Goal: Task Accomplishment & Management: Complete application form

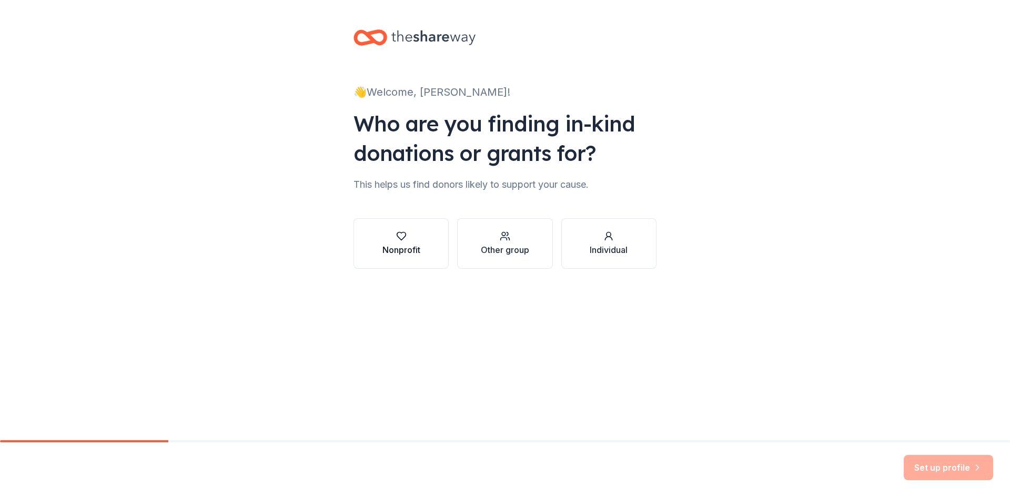
click at [400, 243] on div "Nonprofit" at bounding box center [401, 243] width 38 height 25
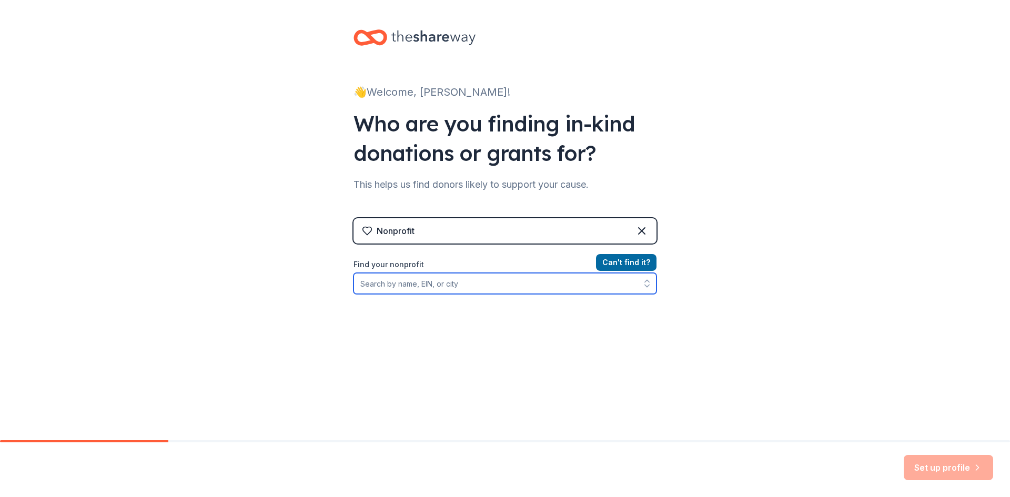
click at [435, 285] on input "Find your nonprofit" at bounding box center [505, 283] width 303 height 21
type input "Craig A. Bixler"
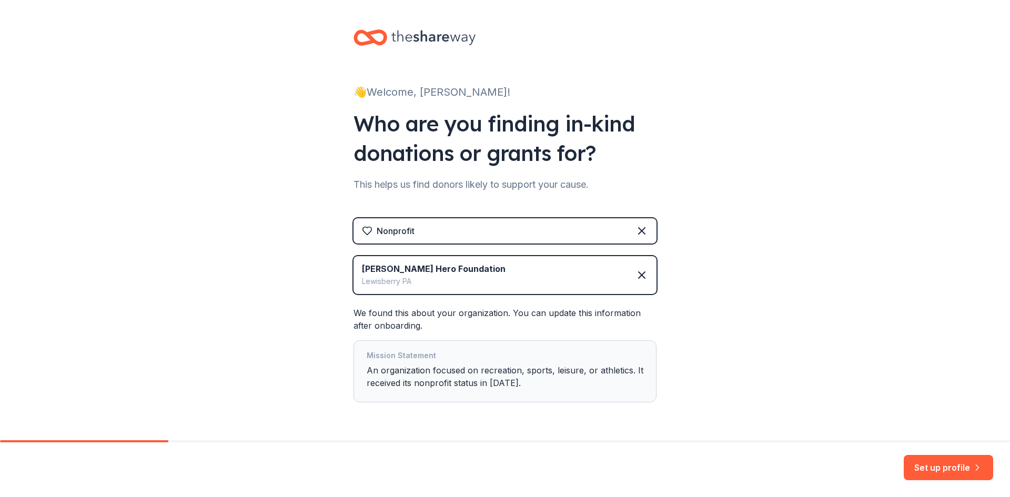
scroll to position [34, 0]
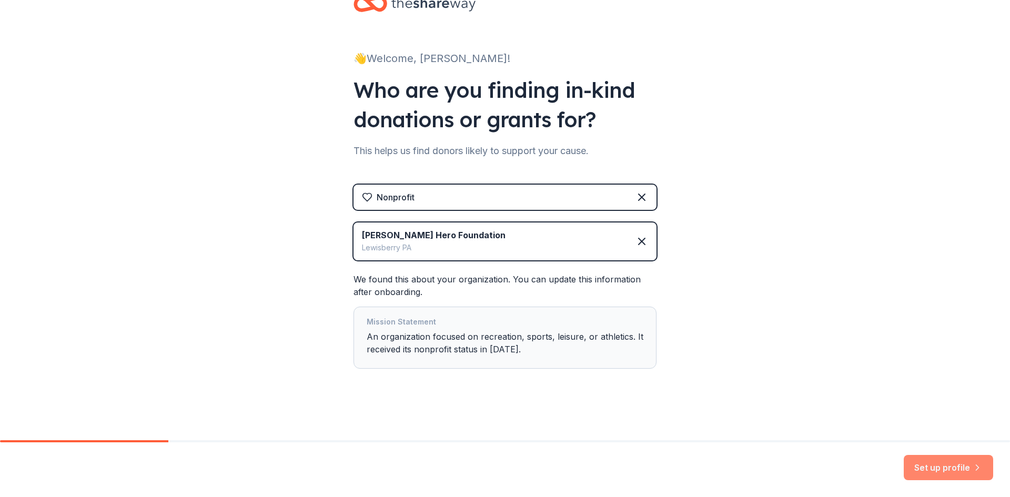
click at [939, 465] on button "Set up profile" at bounding box center [948, 467] width 89 height 25
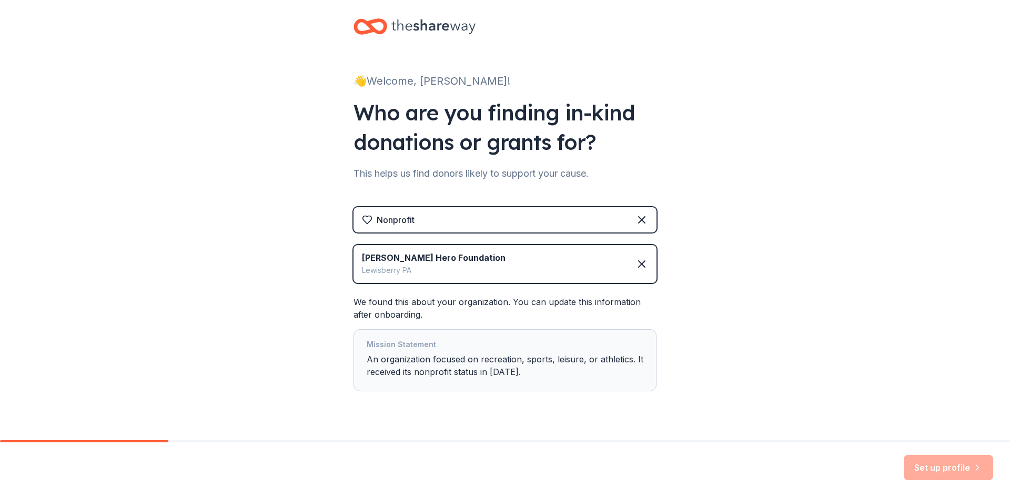
scroll to position [0, 0]
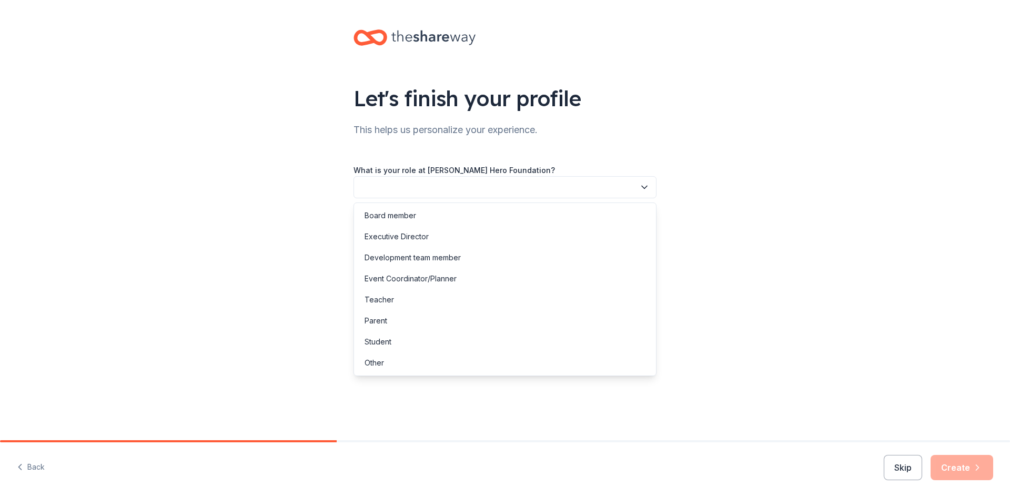
click at [628, 190] on button "button" at bounding box center [505, 187] width 303 height 22
click at [402, 284] on div "Event Coordinator/Planner" at bounding box center [411, 279] width 92 height 13
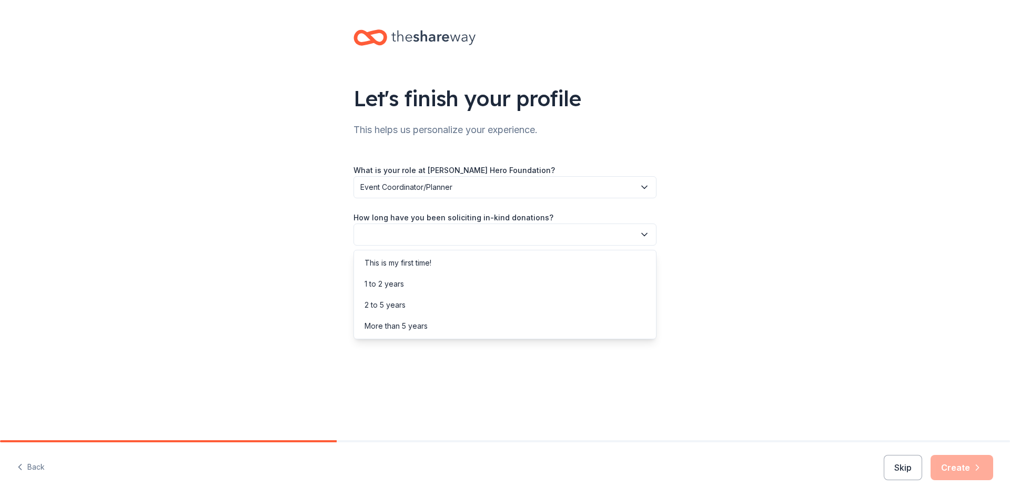
click at [510, 239] on button "button" at bounding box center [505, 235] width 303 height 22
click at [498, 259] on div "This is my first time!" at bounding box center [505, 263] width 298 height 21
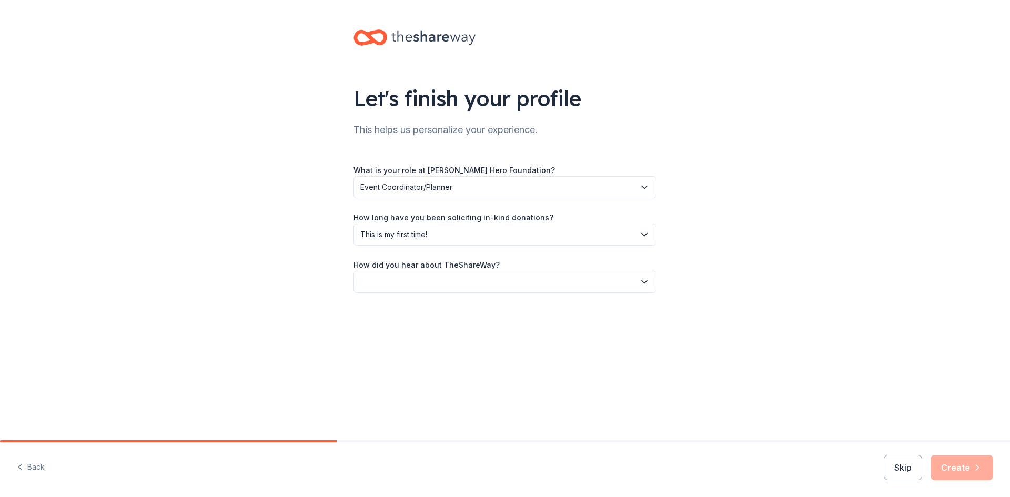
click at [495, 279] on button "button" at bounding box center [505, 282] width 303 height 22
click at [467, 330] on div "Online search" at bounding box center [505, 331] width 298 height 21
click at [961, 473] on button "Create" at bounding box center [962, 467] width 63 height 25
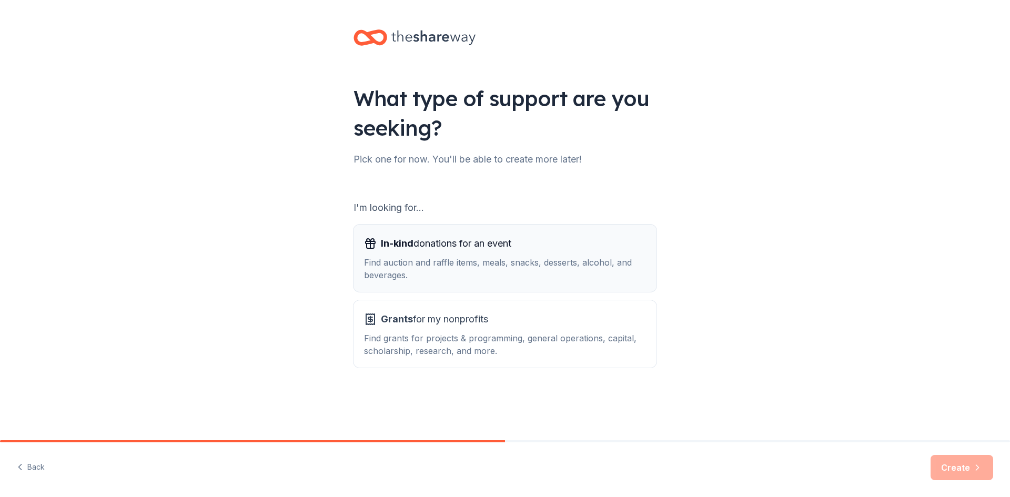
click at [514, 274] on div "Find auction and raffle items, meals, snacks, desserts, alcohol, and beverages." at bounding box center [505, 268] width 282 height 25
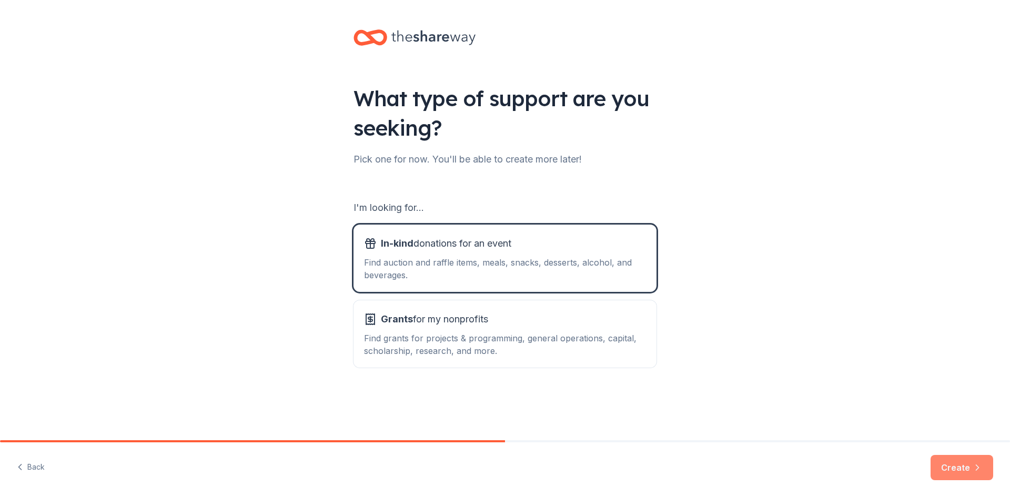
click at [954, 463] on button "Create" at bounding box center [962, 467] width 63 height 25
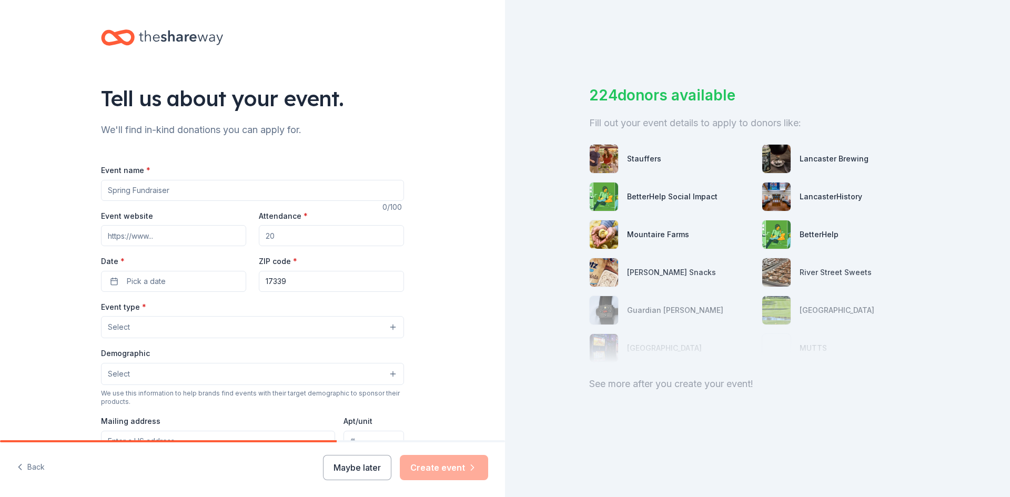
click at [180, 194] on input "Event name *" at bounding box center [252, 190] width 303 height 21
type input "Livvy's Christmas List"
type input "cabhero.org"
type input "250"
click at [114, 285] on button "Pick a date" at bounding box center [173, 281] width 145 height 21
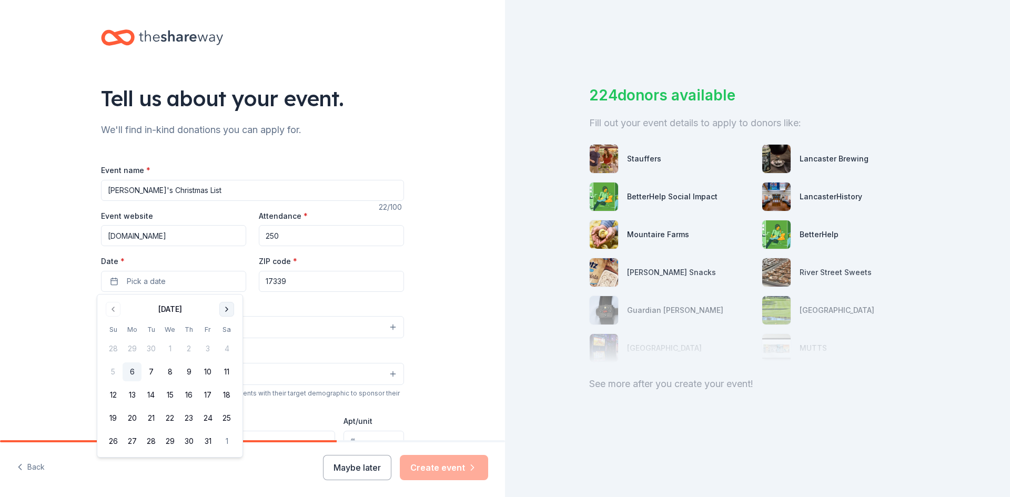
click at [222, 308] on button "Go to next month" at bounding box center [226, 309] width 15 height 15
click at [223, 308] on button "Go to next month" at bounding box center [226, 309] width 15 height 15
click at [211, 371] on button "12" at bounding box center [207, 371] width 19 height 19
click at [278, 318] on button "Select" at bounding box center [252, 327] width 303 height 22
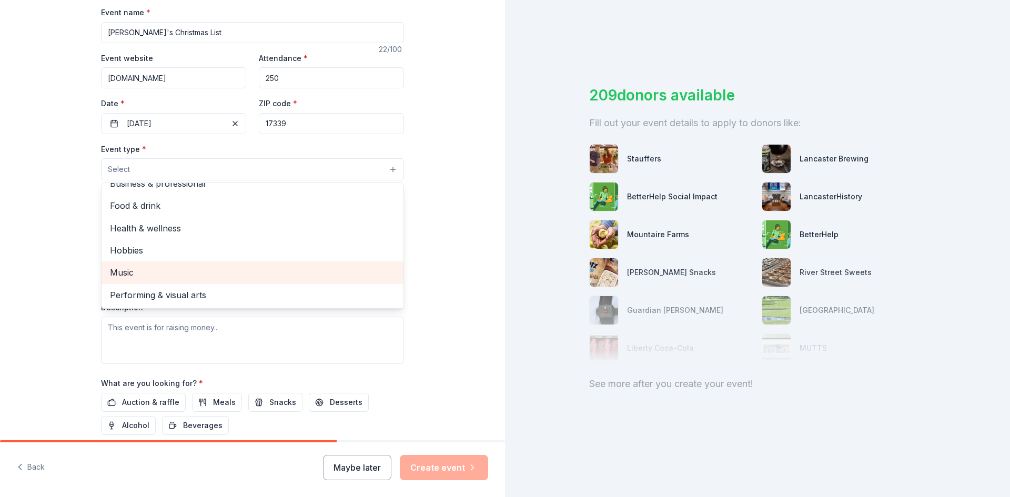
scroll to position [105, 0]
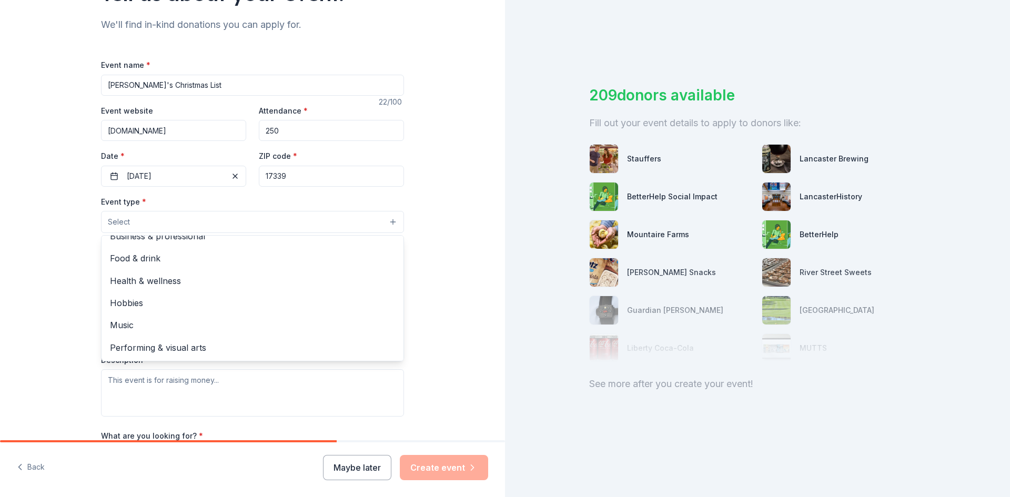
click at [199, 83] on div "Event name * Livvy's Christmas List 22 /100 Event website cabhero.org Attendanc…" at bounding box center [252, 301] width 303 height 486
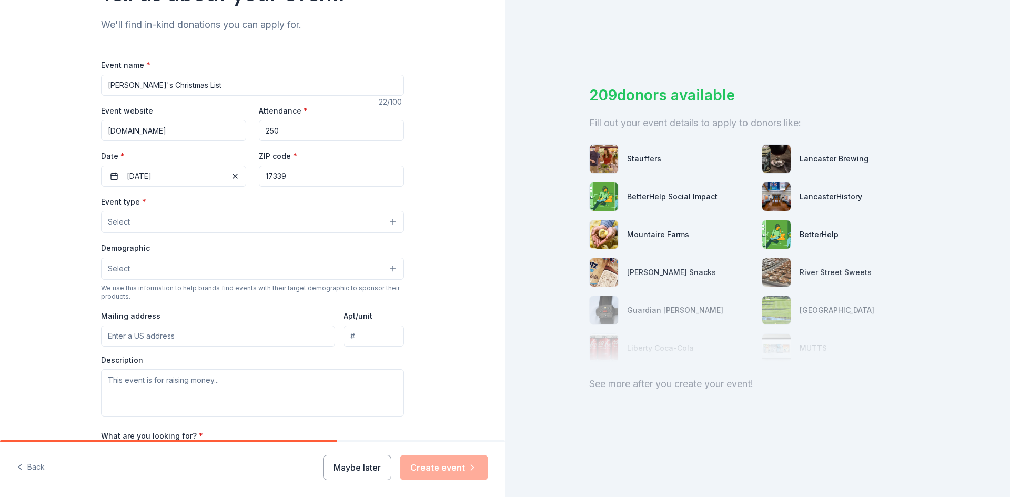
drag, startPoint x: 194, startPoint y: 84, endPoint x: 86, endPoint y: 84, distance: 107.8
click at [86, 84] on div "Tell us about your event. We'll find in-kind donations you can apply for. Event…" at bounding box center [252, 245] width 337 height 700
type input "Golf Tournament 2026"
drag, startPoint x: 277, startPoint y: 132, endPoint x: 255, endPoint y: 132, distance: 22.1
click at [259, 132] on input "250" at bounding box center [331, 130] width 145 height 21
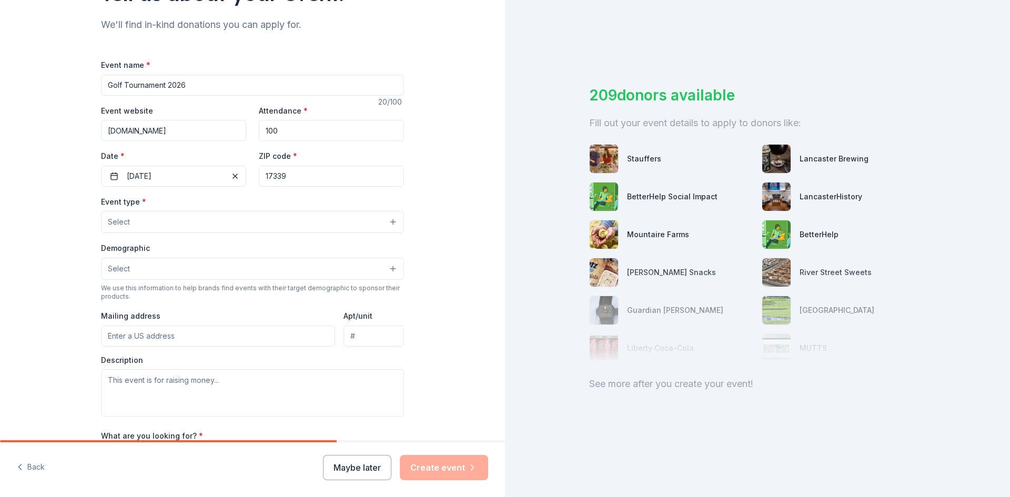
drag, startPoint x: 279, startPoint y: 132, endPoint x: 256, endPoint y: 129, distance: 22.8
click at [259, 129] on input "100" at bounding box center [331, 130] width 145 height 21
type input "100"
click at [231, 175] on span "button" at bounding box center [235, 176] width 13 height 13
click at [203, 180] on button "Pick a date" at bounding box center [173, 176] width 145 height 21
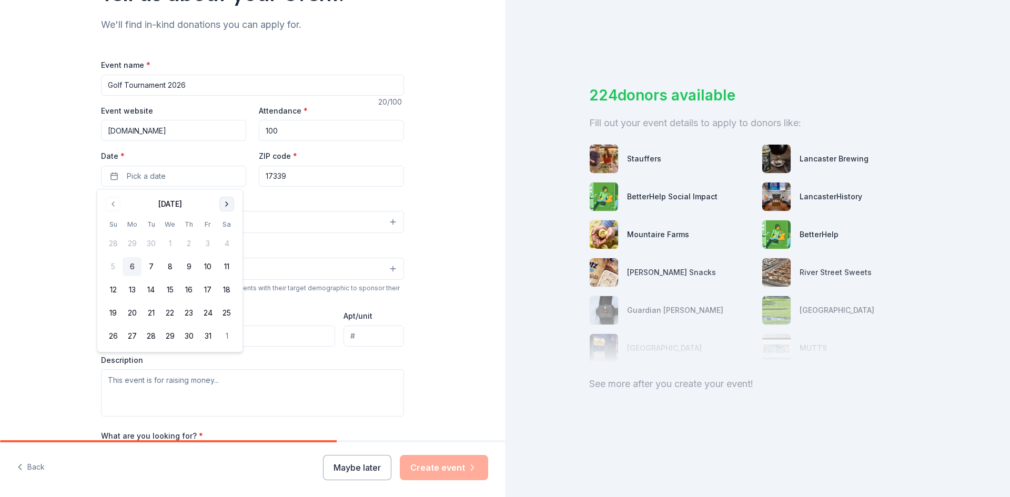
click at [225, 202] on button "Go to next month" at bounding box center [226, 204] width 15 height 15
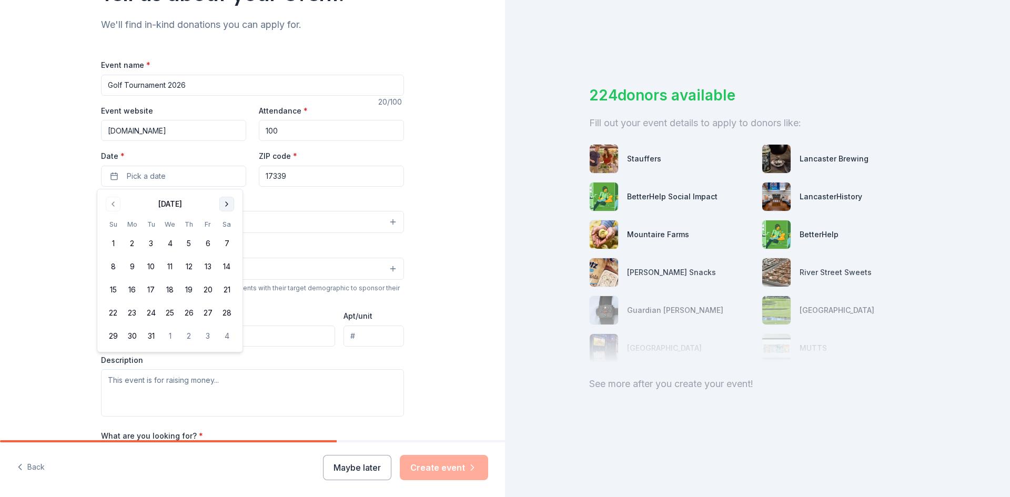
click at [225, 202] on button "Go to next month" at bounding box center [226, 204] width 15 height 15
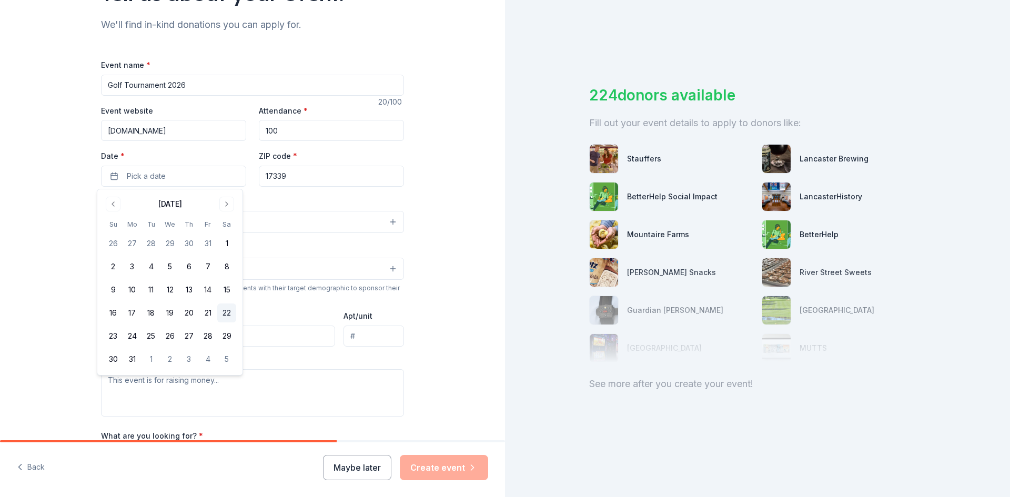
click at [227, 312] on button "22" at bounding box center [226, 313] width 19 height 19
click at [116, 337] on button "23" at bounding box center [113, 336] width 19 height 19
click at [75, 267] on div "Tell us about your event. We'll find in-kind donations you can apply for. Event…" at bounding box center [252, 245] width 505 height 700
click at [137, 225] on button "Select" at bounding box center [252, 222] width 303 height 22
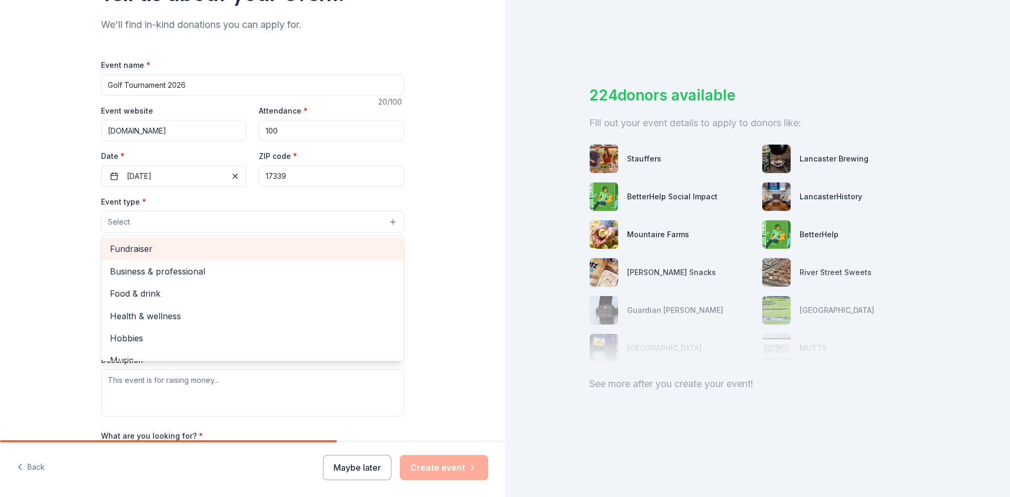
click at [135, 247] on span "Fundraiser" at bounding box center [252, 249] width 285 height 14
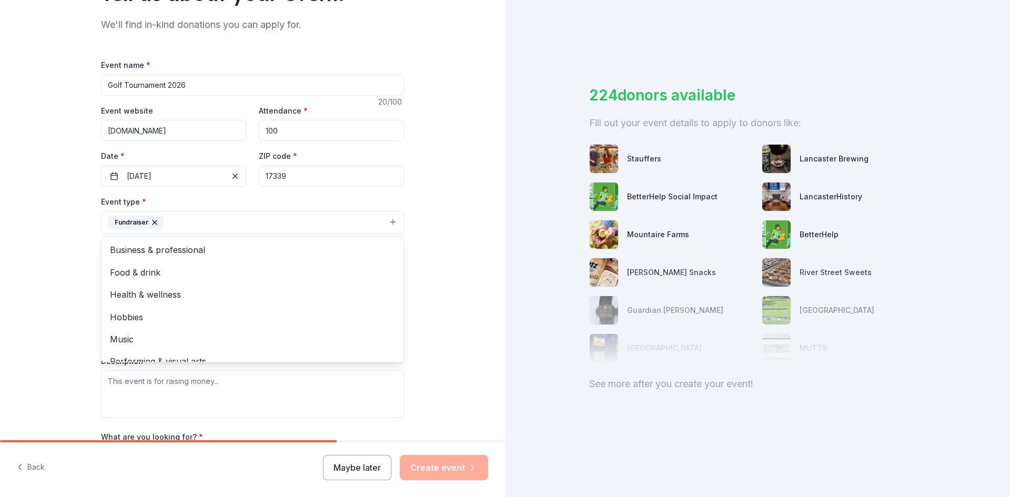
click at [78, 256] on div "Tell us about your event. We'll find in-kind donations you can apply for. Event…" at bounding box center [252, 245] width 505 height 701
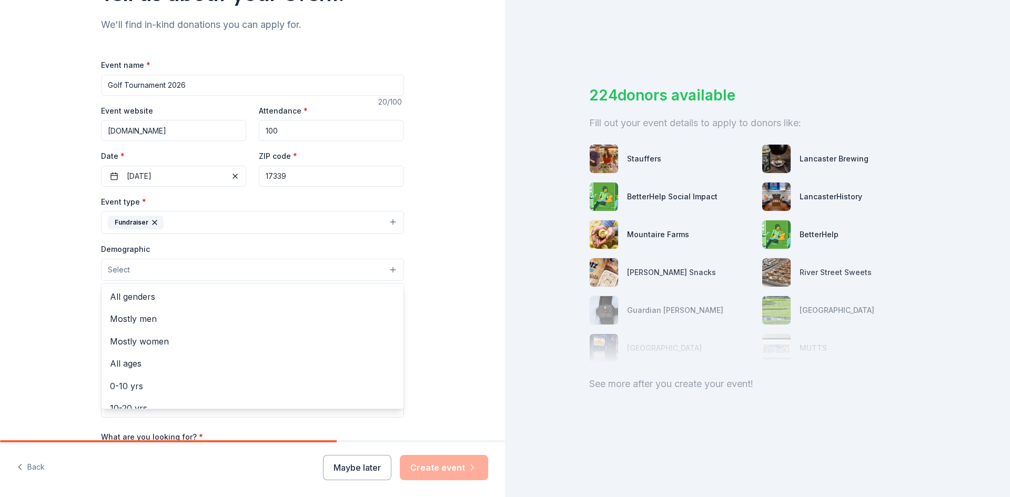
click at [124, 272] on span "Select" at bounding box center [119, 270] width 22 height 13
click at [129, 296] on span "All genders" at bounding box center [252, 297] width 285 height 14
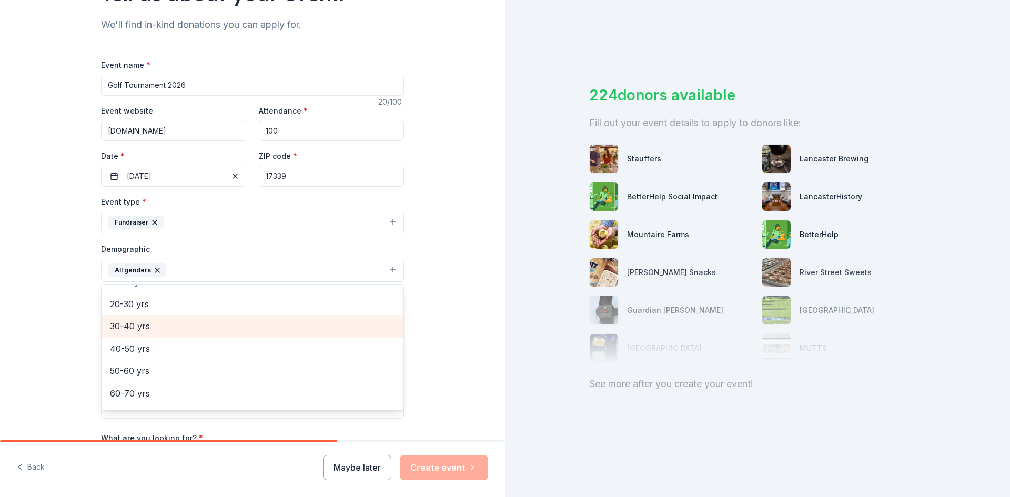
click at [138, 332] on span "30-40 yrs" at bounding box center [252, 326] width 285 height 14
click at [135, 330] on span "40-50 yrs" at bounding box center [252, 326] width 285 height 14
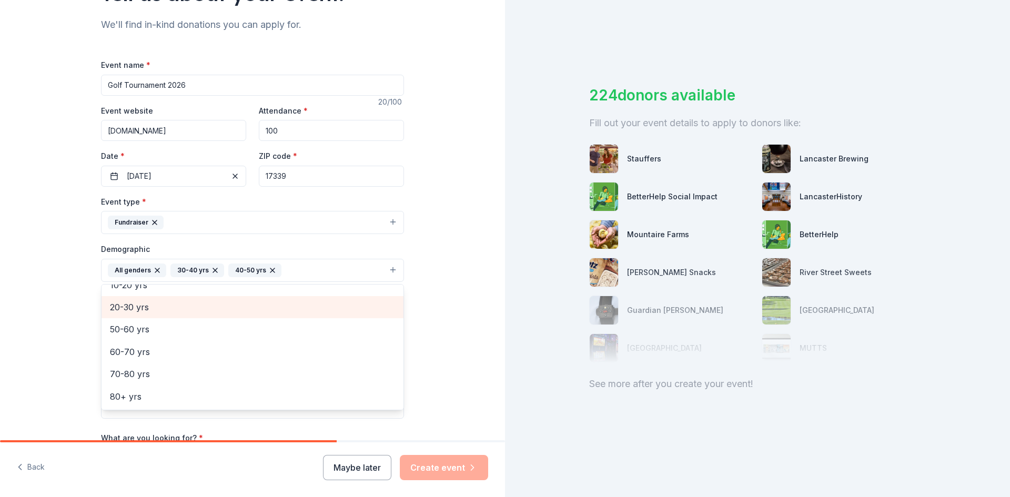
click at [138, 315] on div "20-30 yrs" at bounding box center [253, 307] width 302 height 22
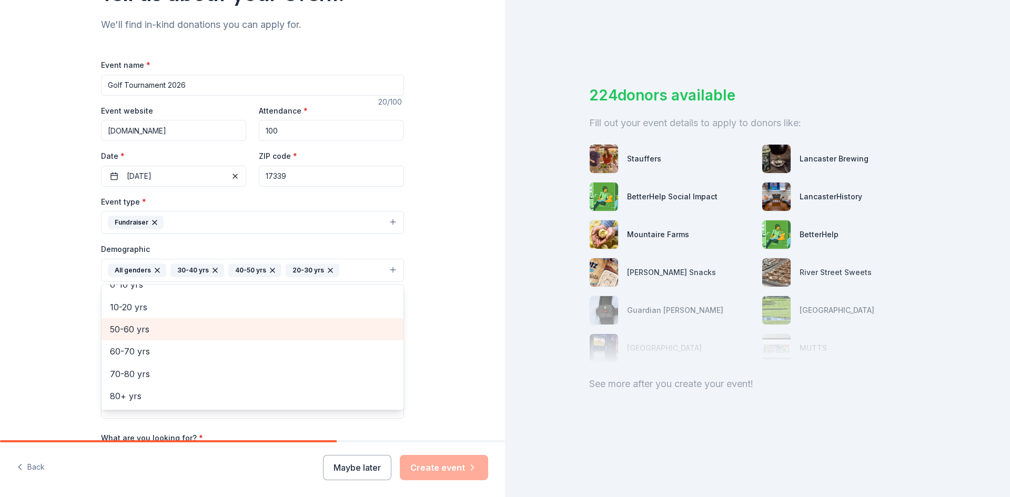
click at [147, 336] on span "50-60 yrs" at bounding box center [252, 329] width 285 height 14
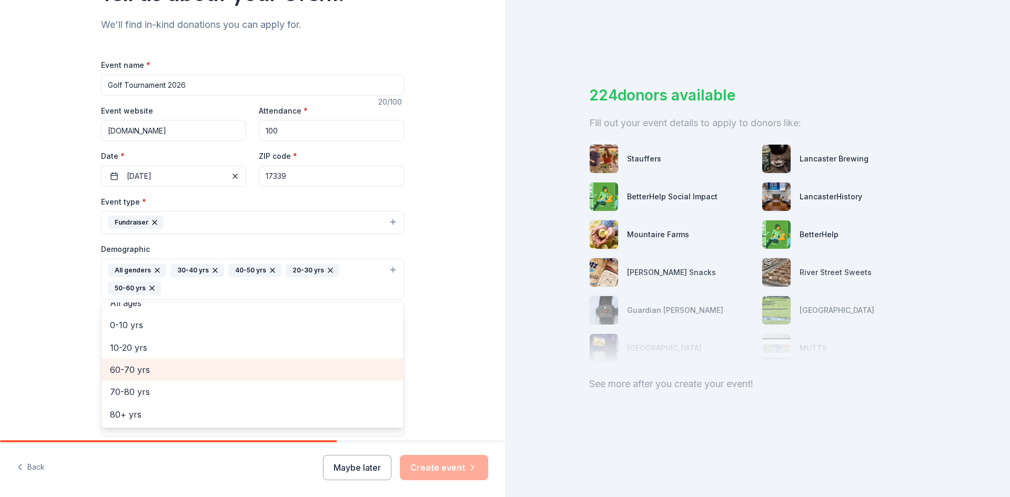
click at [137, 373] on span "60-70 yrs" at bounding box center [252, 370] width 285 height 14
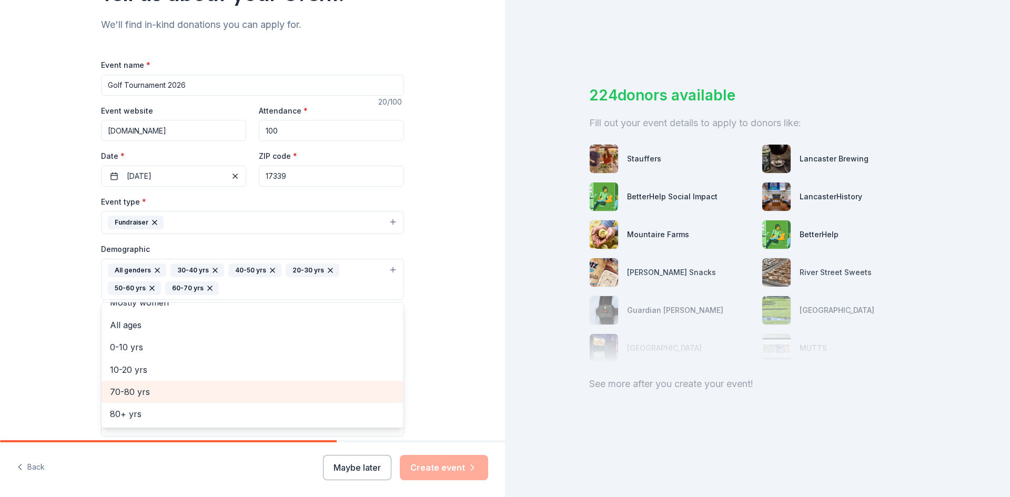
click at [140, 392] on span "70-80 yrs" at bounding box center [252, 392] width 285 height 14
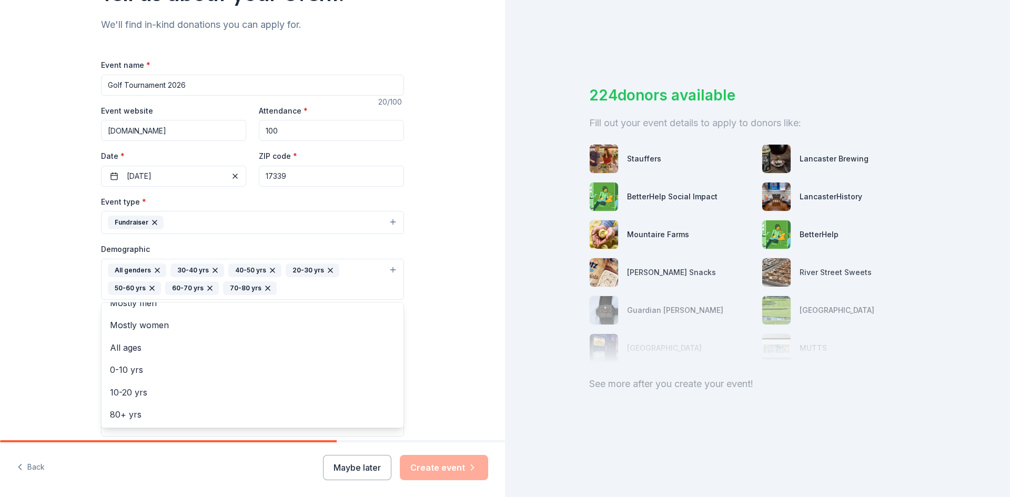
click at [64, 360] on div "Tell us about your event. We'll find in-kind donations you can apply for. Event…" at bounding box center [252, 255] width 505 height 720
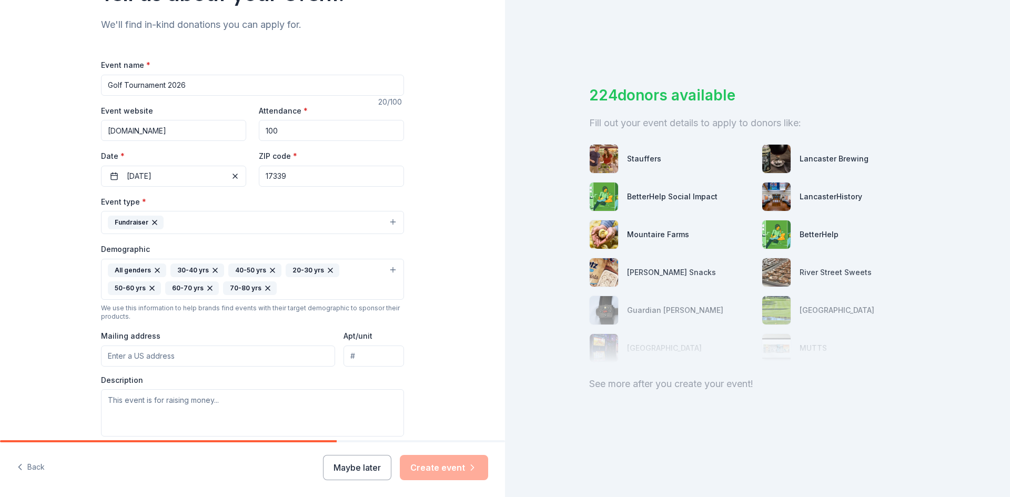
click at [148, 360] on input "Mailing address" at bounding box center [218, 356] width 234 height 21
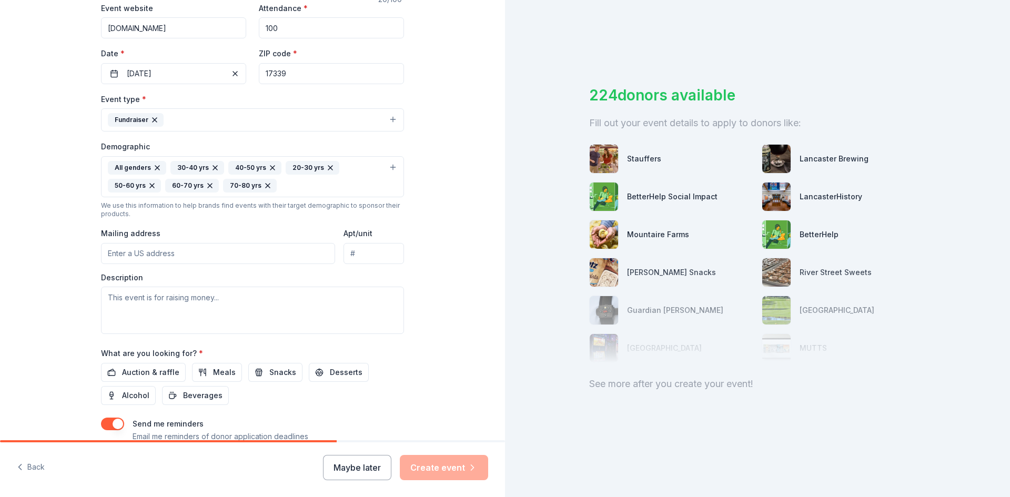
scroll to position [210, 0]
click at [145, 367] on span "Auction & raffle" at bounding box center [150, 370] width 57 height 13
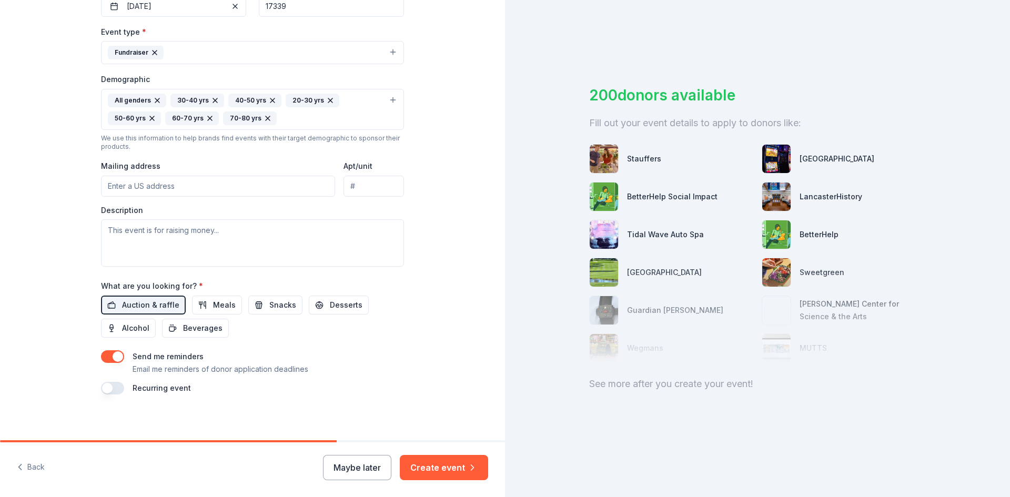
scroll to position [280, 0]
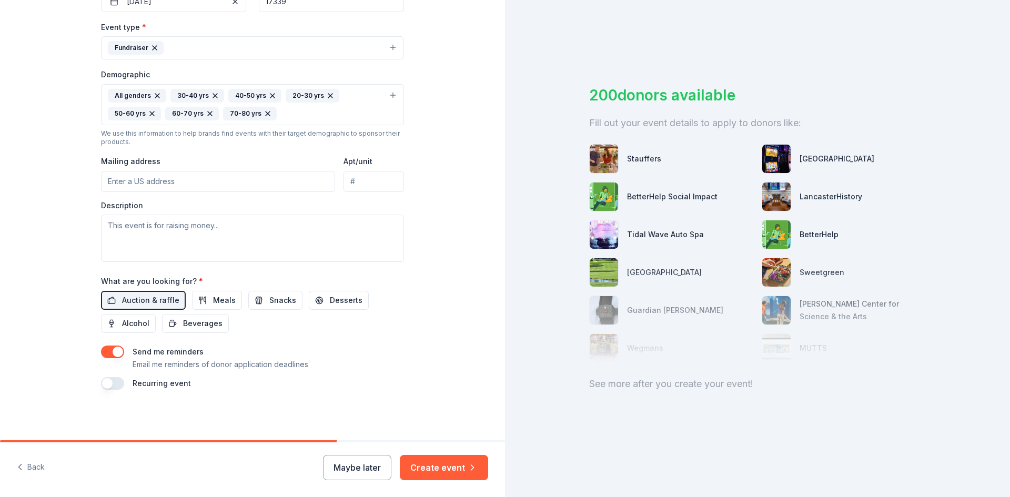
click at [118, 385] on button "button" at bounding box center [112, 383] width 23 height 13
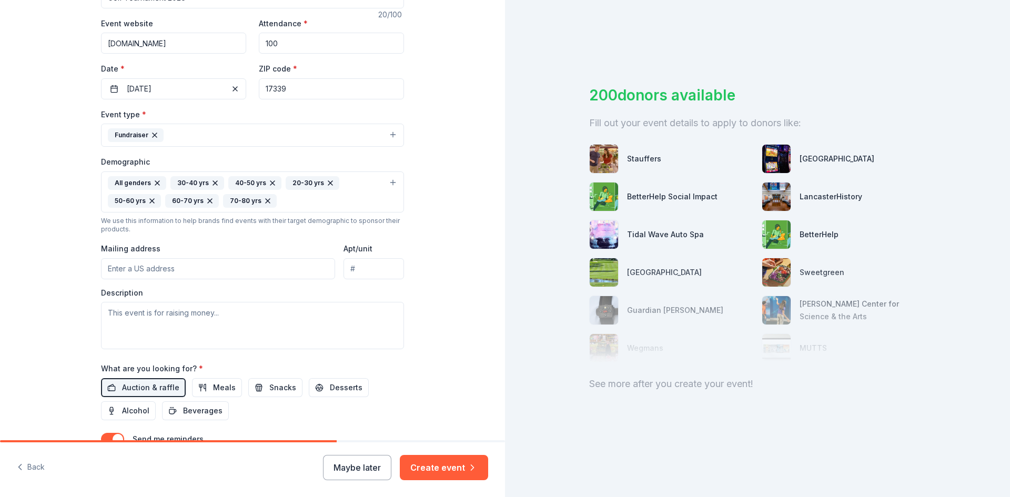
scroll to position [175, 0]
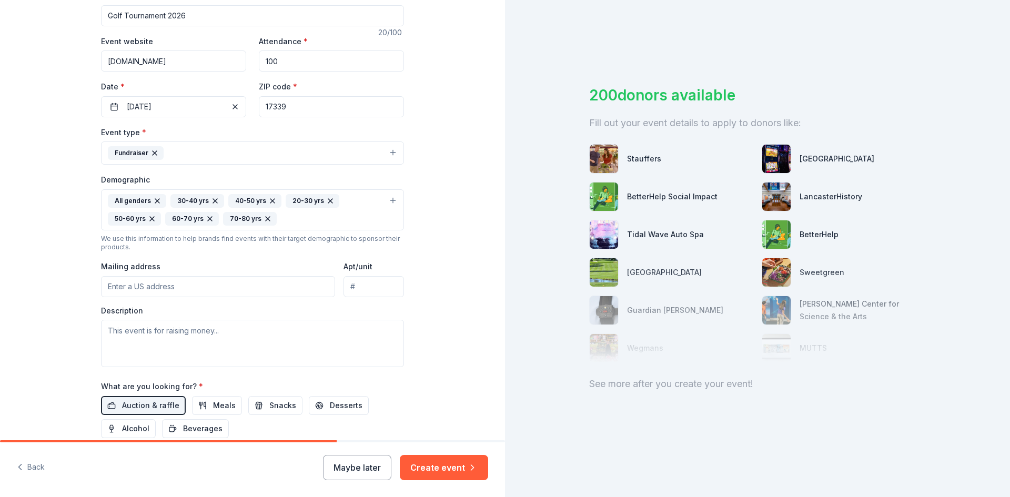
click at [141, 280] on input "Mailing address" at bounding box center [218, 286] width 234 height 21
click at [141, 284] on input "110" at bounding box center [218, 286] width 234 height 21
type input "110 Newberry Commons, Newberry Township, PA, 17319"
click at [244, 336] on textarea at bounding box center [252, 343] width 303 height 47
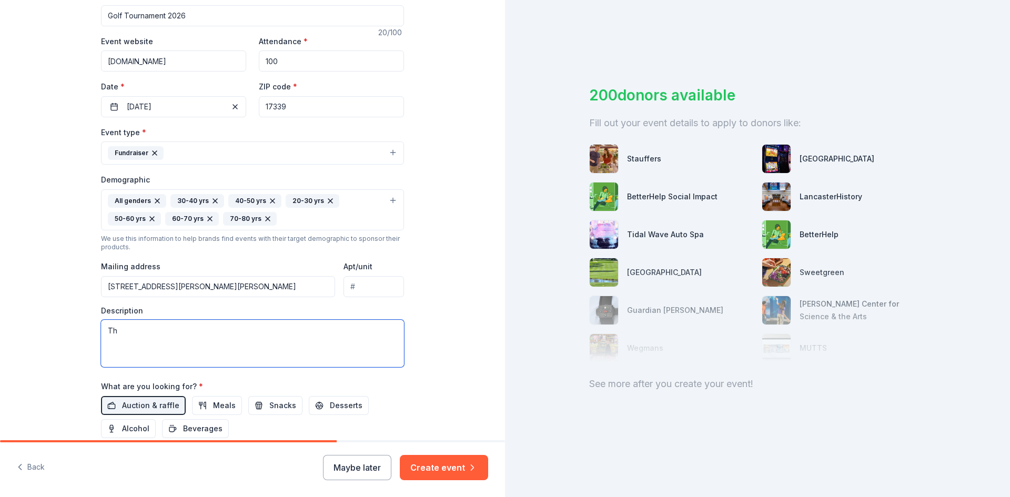
type textarea "T"
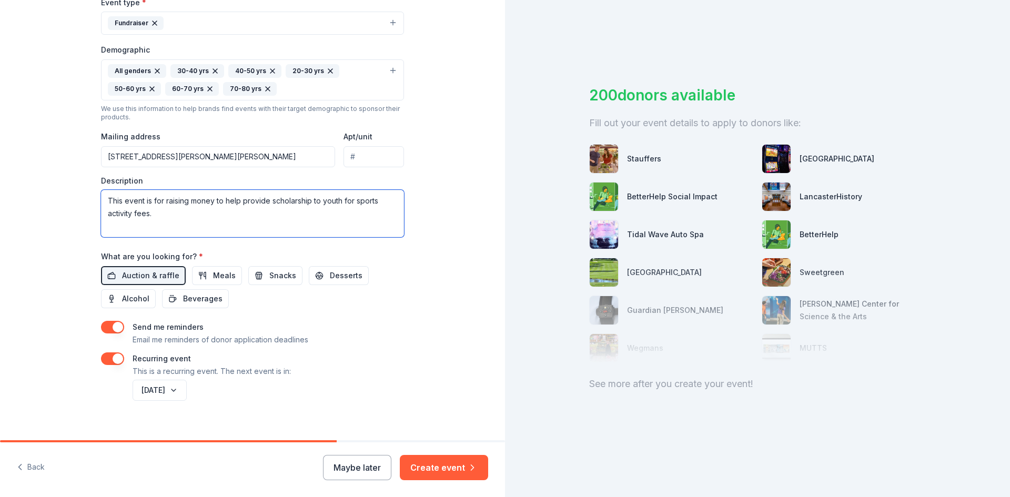
scroll to position [318, 0]
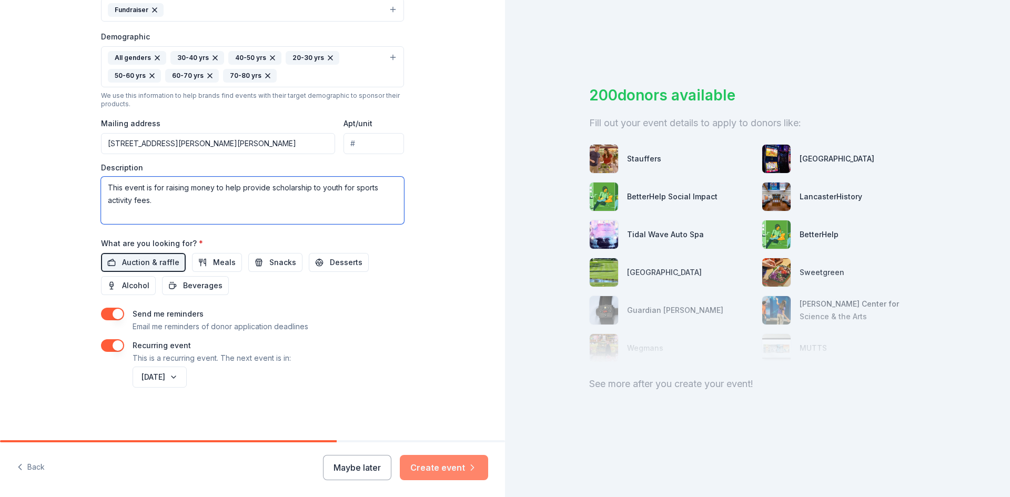
type textarea "This event is for raising money to help provide scholarship to youth for sports…"
click at [437, 469] on button "Create event" at bounding box center [444, 467] width 88 height 25
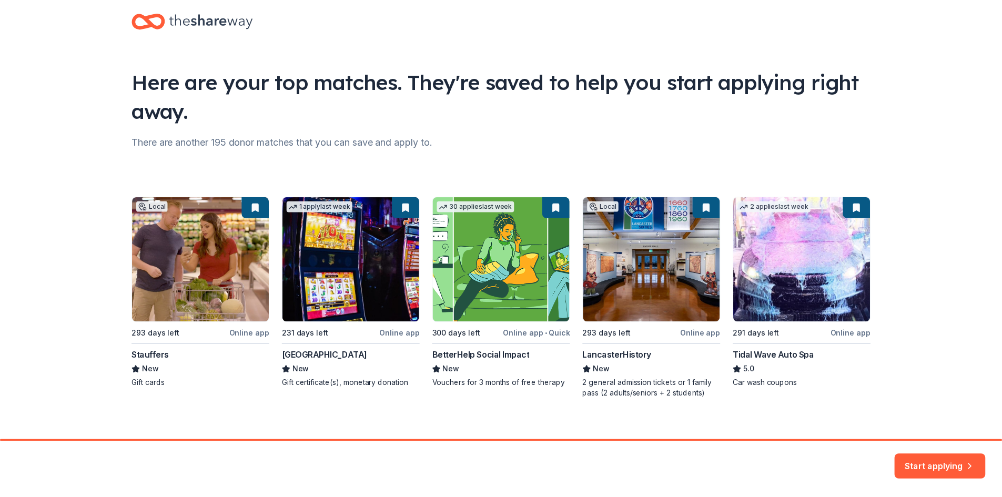
scroll to position [27, 0]
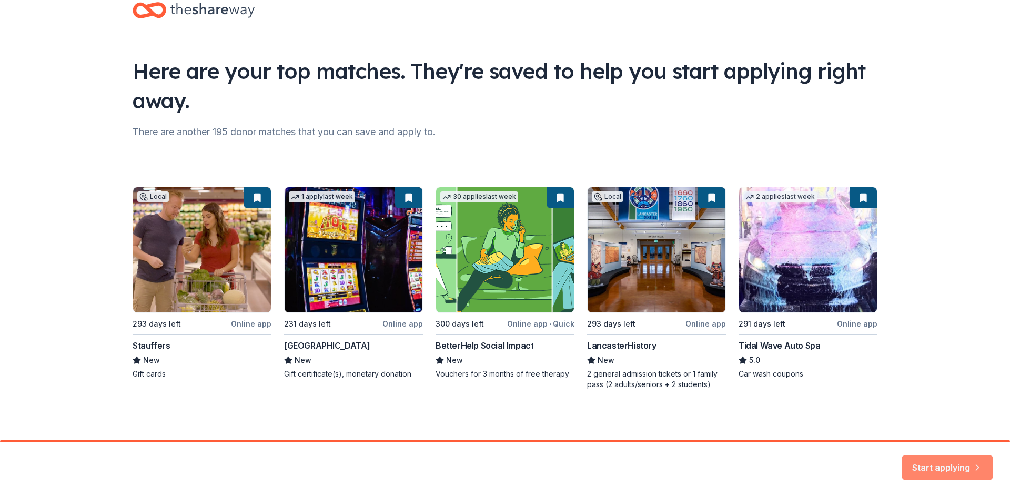
click at [949, 459] on button "Start applying" at bounding box center [948, 461] width 92 height 25
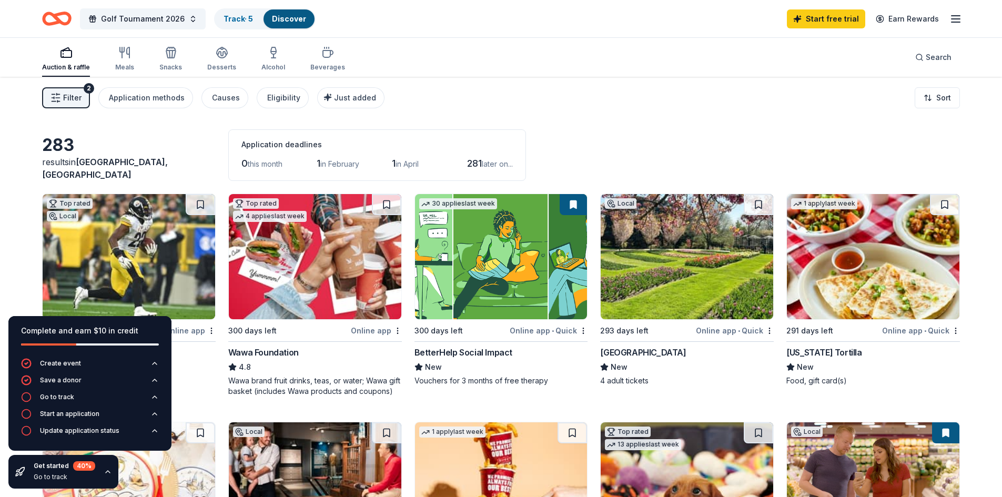
click at [63, 67] on div "Auction & raffle" at bounding box center [66, 67] width 48 height 8
click at [67, 95] on span "Filter" at bounding box center [72, 98] width 18 height 13
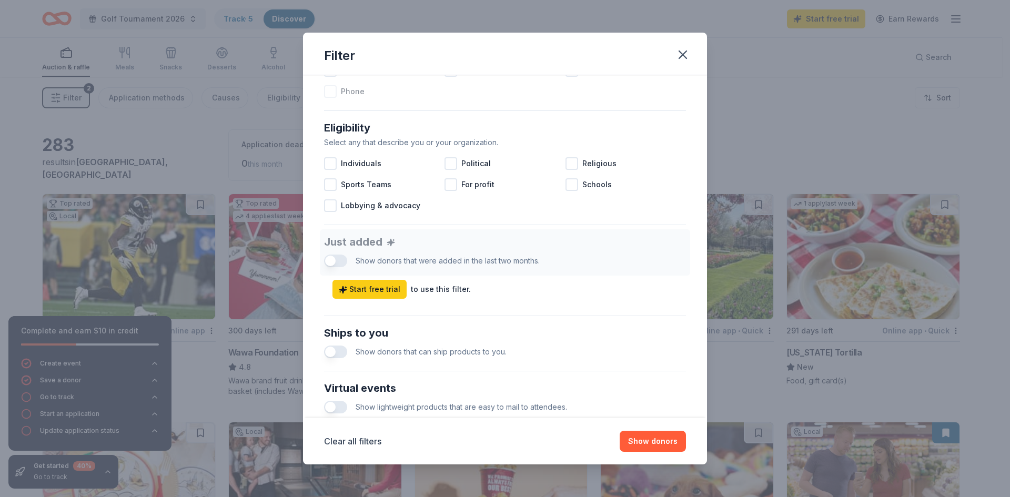
scroll to position [316, 0]
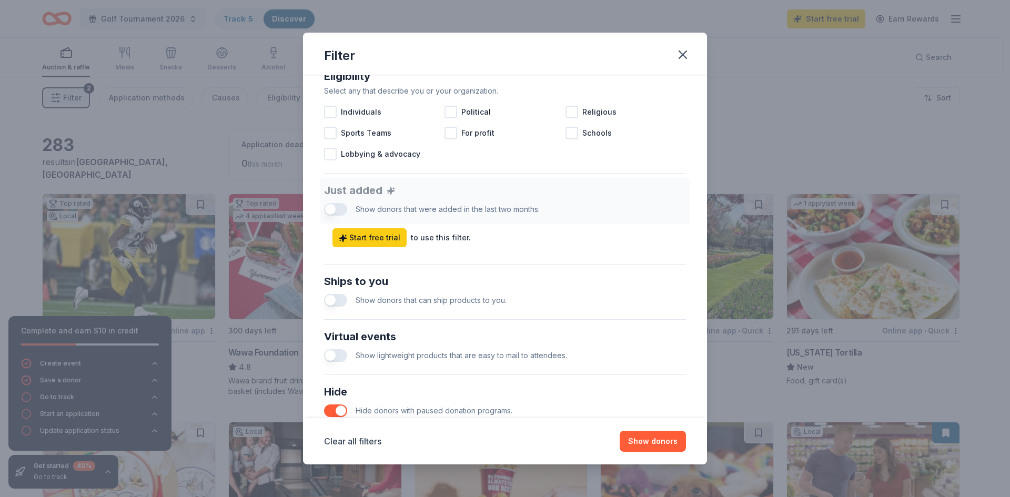
click at [344, 299] on button "button" at bounding box center [335, 300] width 23 height 13
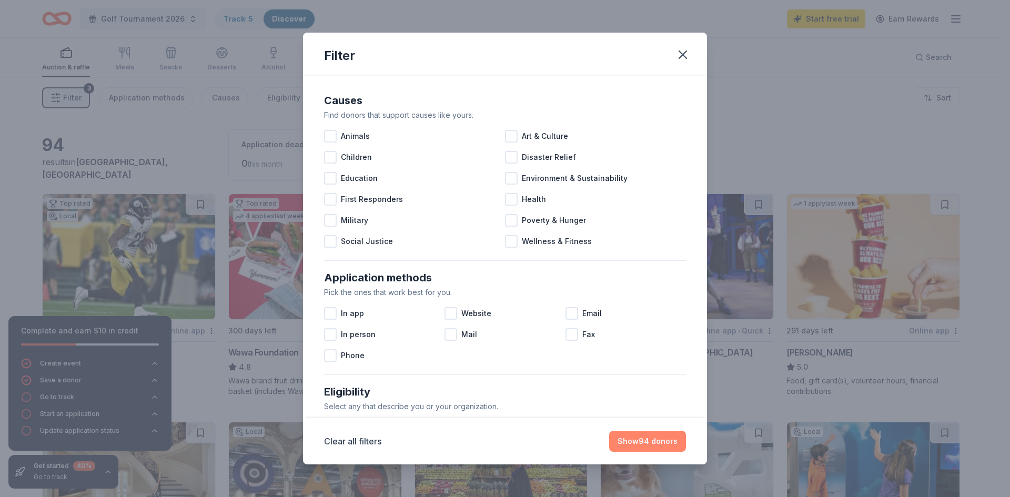
click at [631, 435] on button "Show 94 donors" at bounding box center [647, 441] width 77 height 21
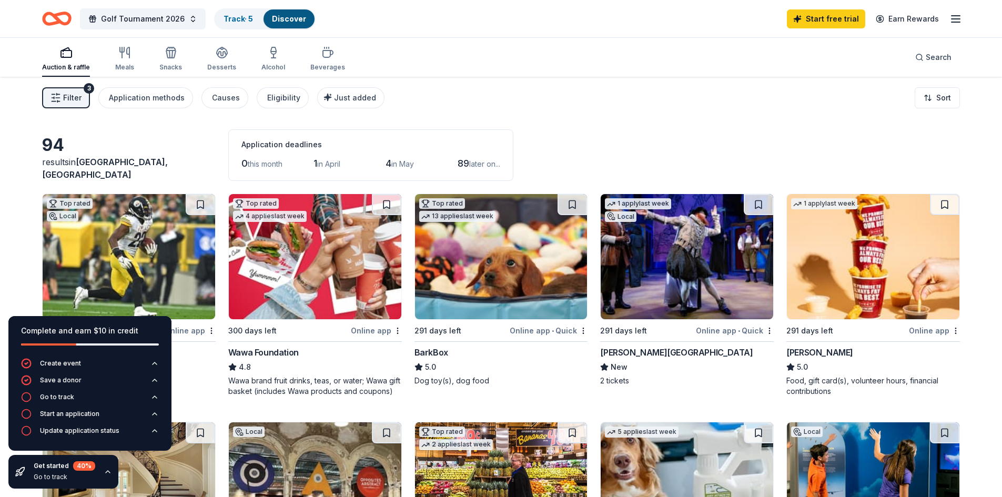
click at [955, 19] on icon "button" at bounding box center [956, 19] width 13 height 13
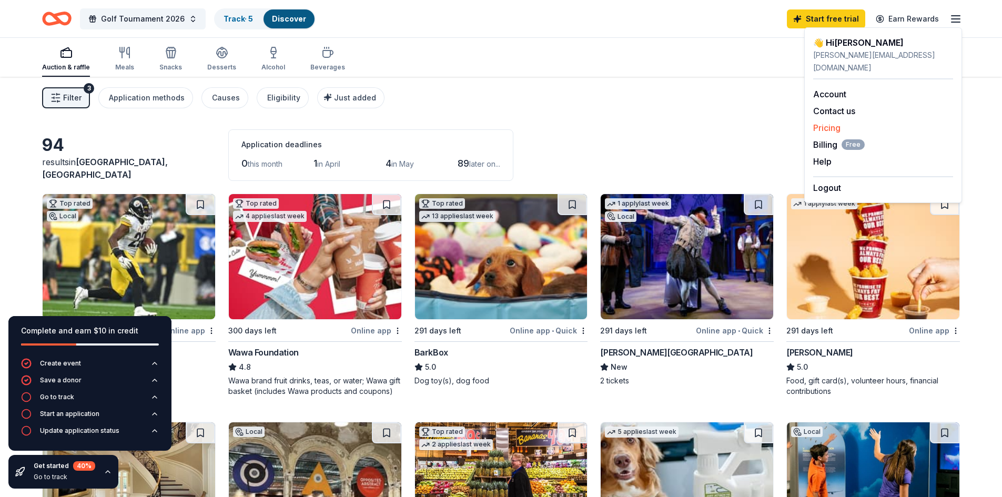
click at [827, 123] on link "Pricing" at bounding box center [826, 128] width 27 height 11
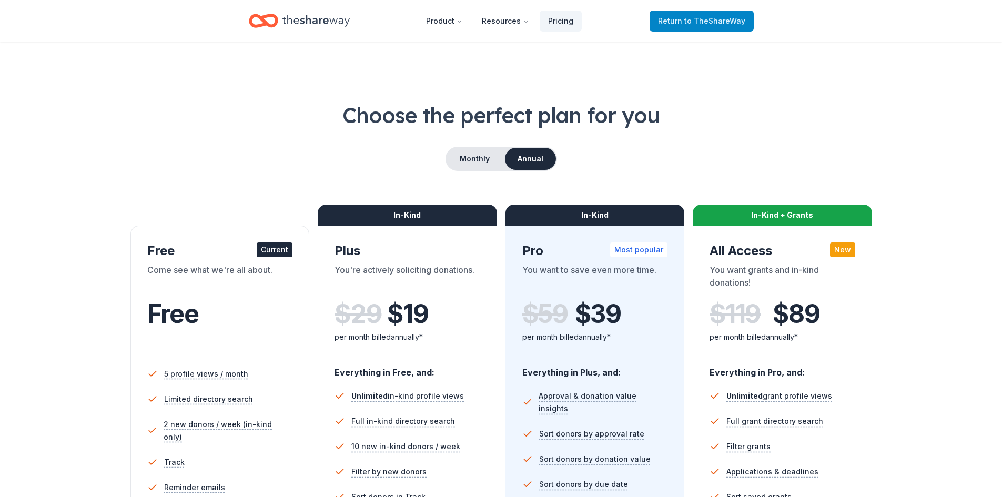
click at [709, 15] on span "Return to TheShareWay" at bounding box center [701, 21] width 87 height 13
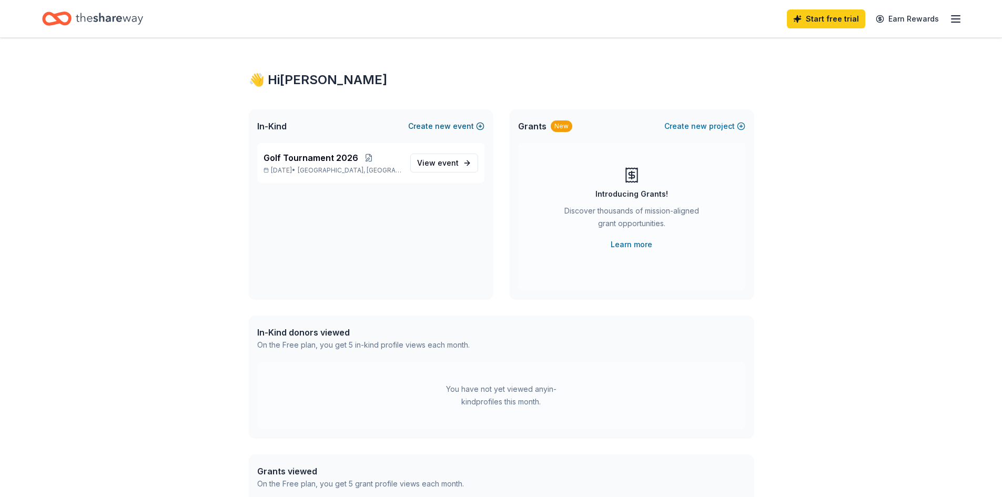
click at [434, 123] on button "Create new event" at bounding box center [446, 126] width 76 height 13
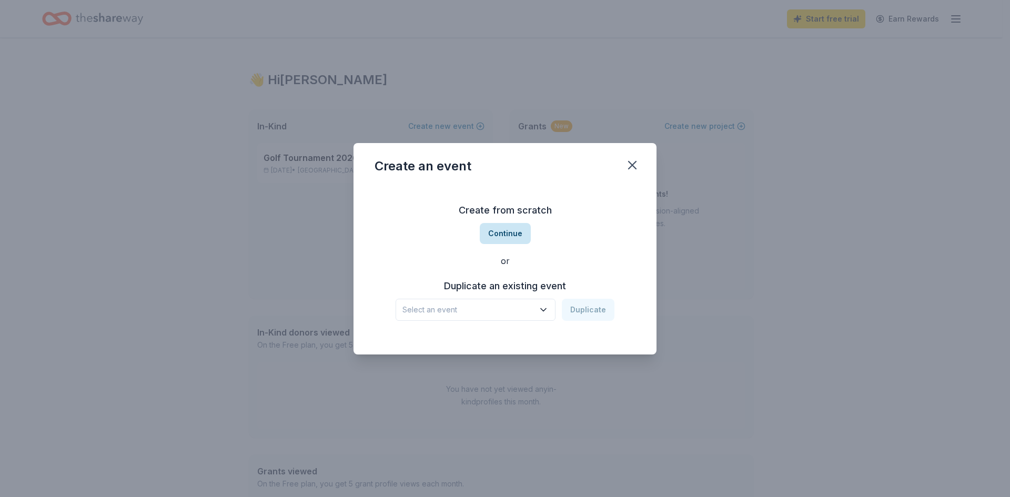
click at [505, 233] on button "Continue" at bounding box center [505, 233] width 51 height 21
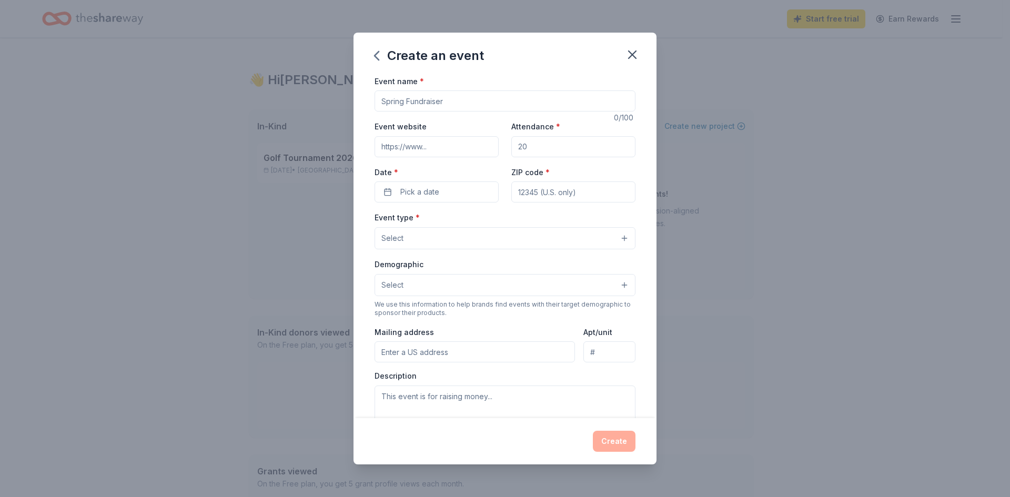
click at [421, 105] on input "Event name *" at bounding box center [505, 100] width 261 height 21
type input "[PERSON_NAME] Christmas"
type input "cabhero.org"
drag, startPoint x: 540, startPoint y: 153, endPoint x: 507, endPoint y: 146, distance: 34.0
click at [511, 146] on input "Attendance *" at bounding box center [573, 146] width 124 height 21
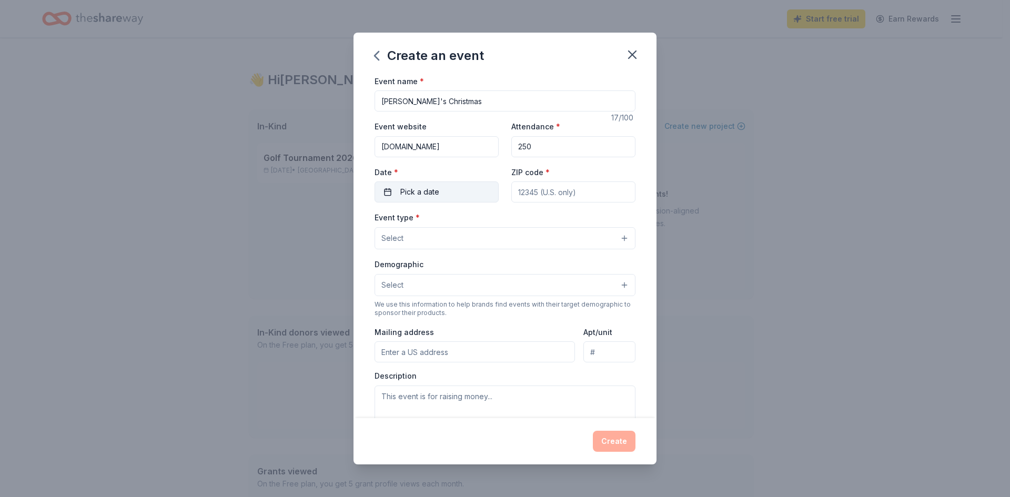
type input "250"
click at [457, 196] on button "Pick a date" at bounding box center [437, 191] width 124 height 21
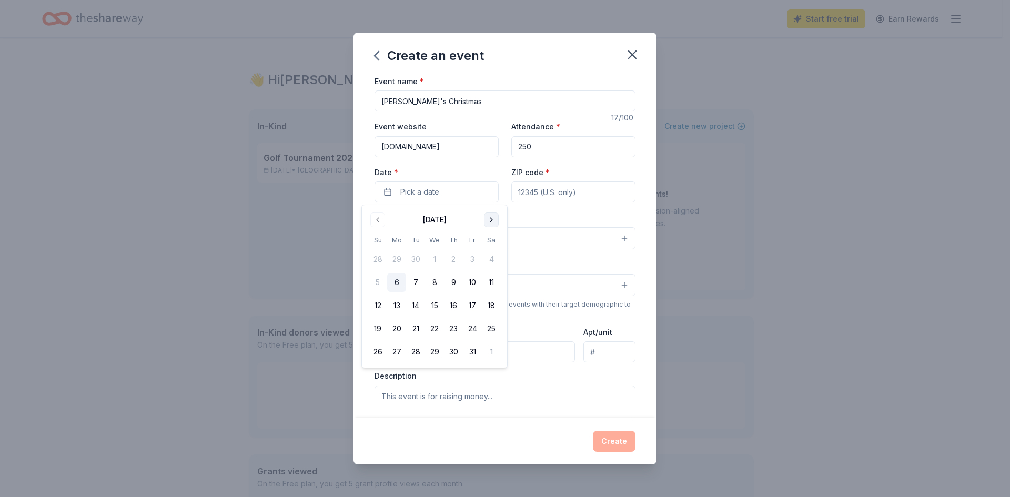
click at [494, 221] on button "Go to next month" at bounding box center [491, 220] width 15 height 15
click at [493, 225] on button "Go to next month" at bounding box center [491, 220] width 15 height 15
click at [476, 283] on button "12" at bounding box center [472, 282] width 19 height 19
click at [539, 195] on input "ZIP code *" at bounding box center [573, 191] width 124 height 21
click at [519, 193] on input "ZIP code *" at bounding box center [573, 191] width 124 height 21
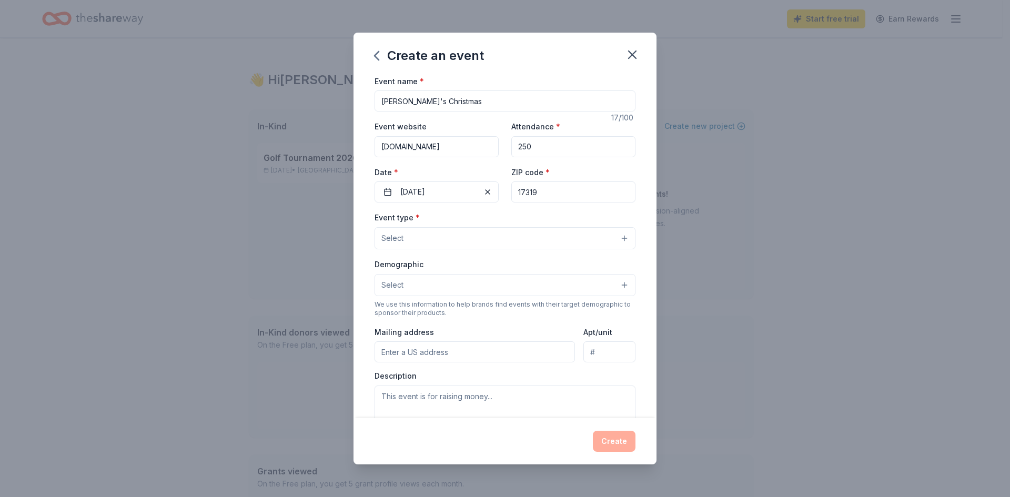
type input "17319"
click at [464, 240] on button "Select" at bounding box center [505, 238] width 261 height 22
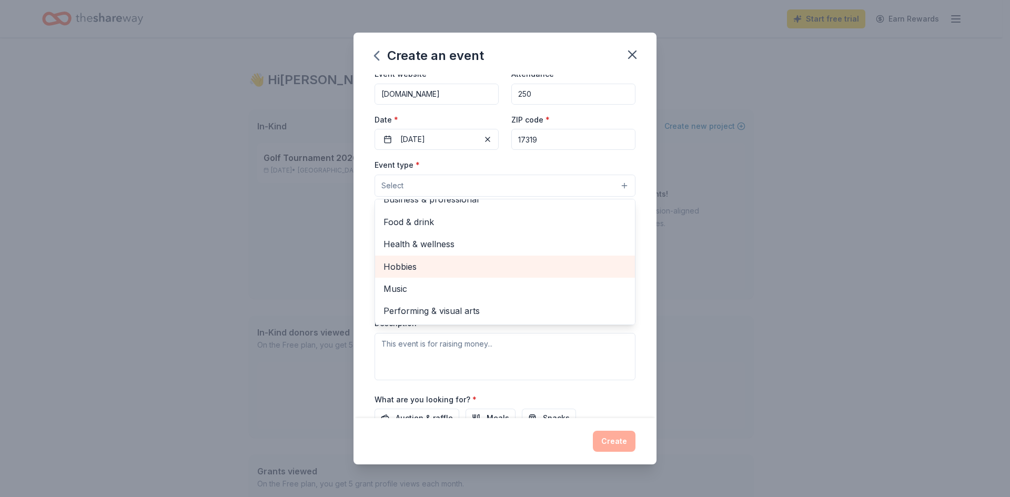
scroll to position [105, 0]
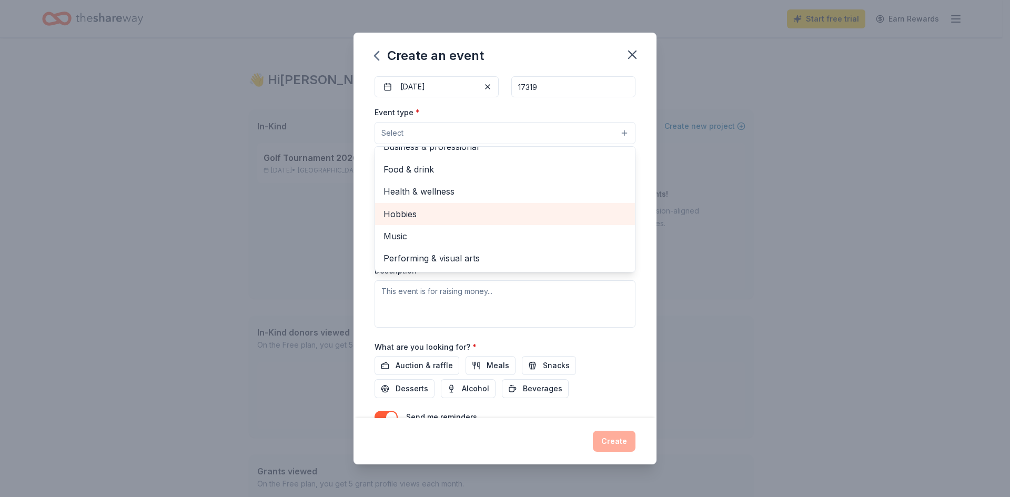
click at [455, 204] on div "Hobbies" at bounding box center [505, 214] width 260 height 22
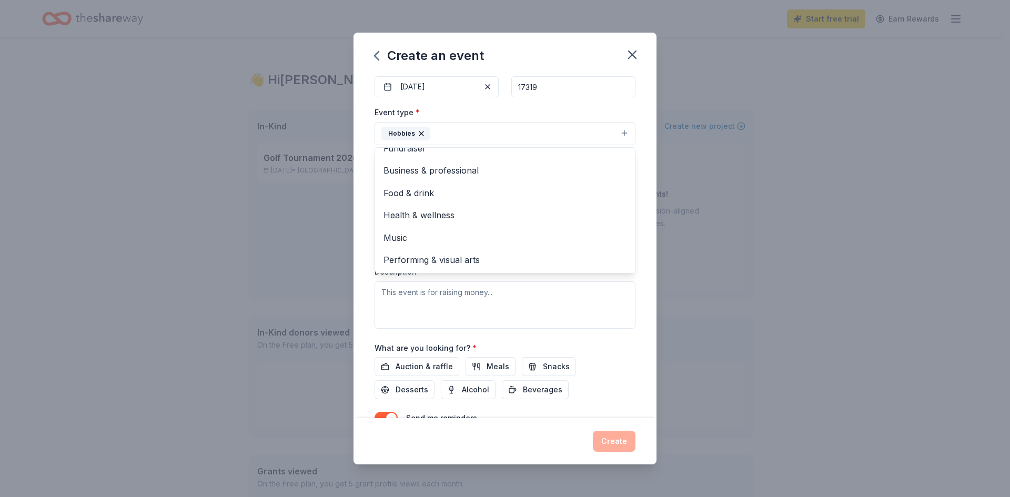
click at [523, 294] on div "Event type * Hobbies Fundraiser Business & professional Food & drink Health & w…" at bounding box center [505, 217] width 261 height 223
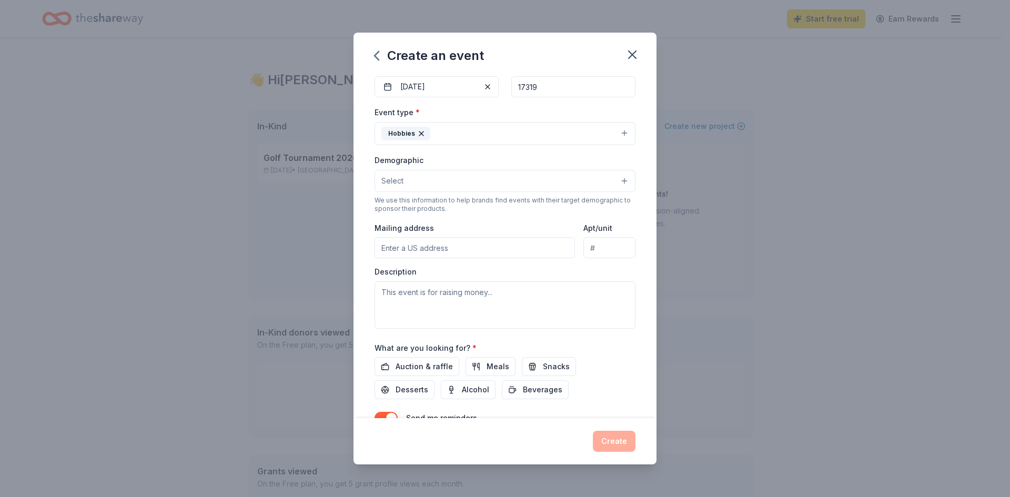
click at [450, 177] on button "Select" at bounding box center [505, 181] width 261 height 22
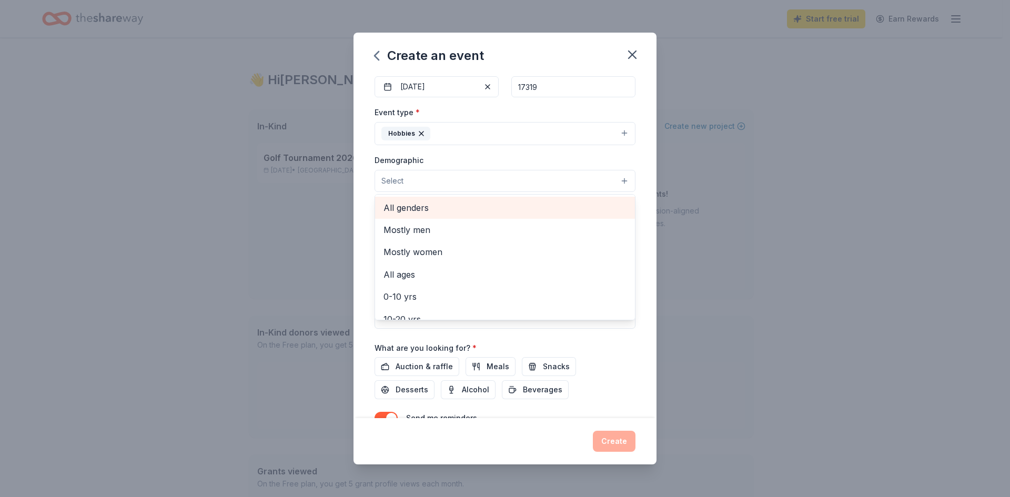
click at [430, 211] on span "All genders" at bounding box center [505, 208] width 243 height 14
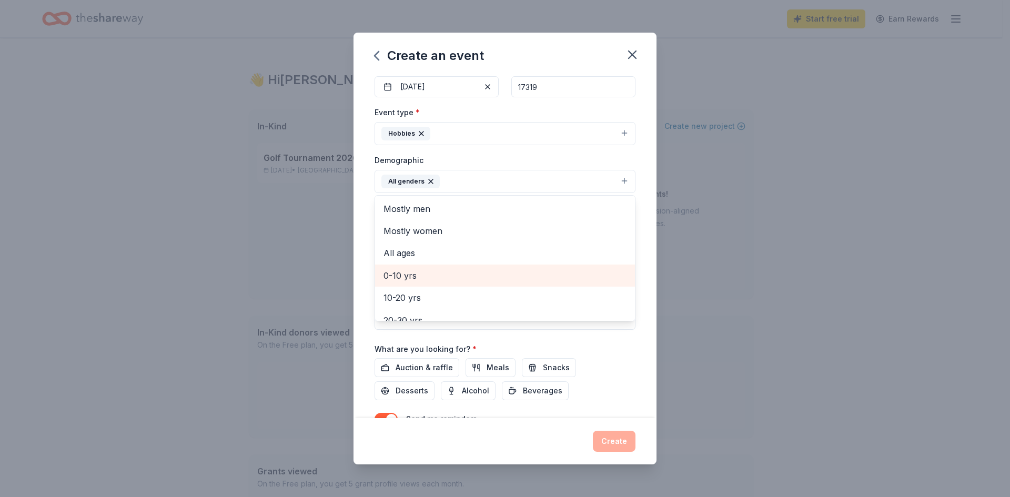
click at [418, 277] on span "0-10 yrs" at bounding box center [505, 276] width 243 height 14
click at [416, 274] on span "10-20 yrs" at bounding box center [505, 276] width 243 height 14
click at [631, 352] on div "Event name * Livvy's Christmas 17 /100 Event website cabhero.org Attendance * 2…" at bounding box center [505, 247] width 303 height 344
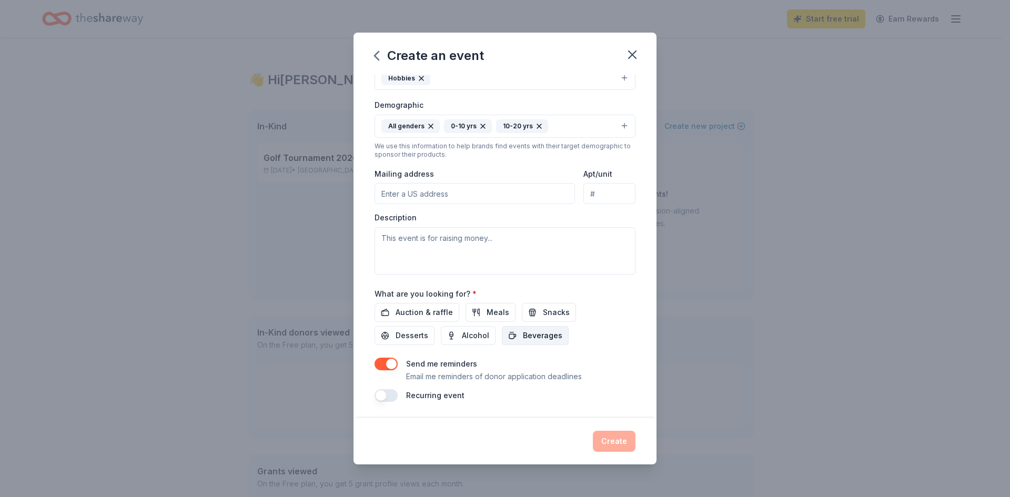
scroll to position [161, 0]
click at [631, 56] on icon "button" at bounding box center [632, 54] width 7 height 7
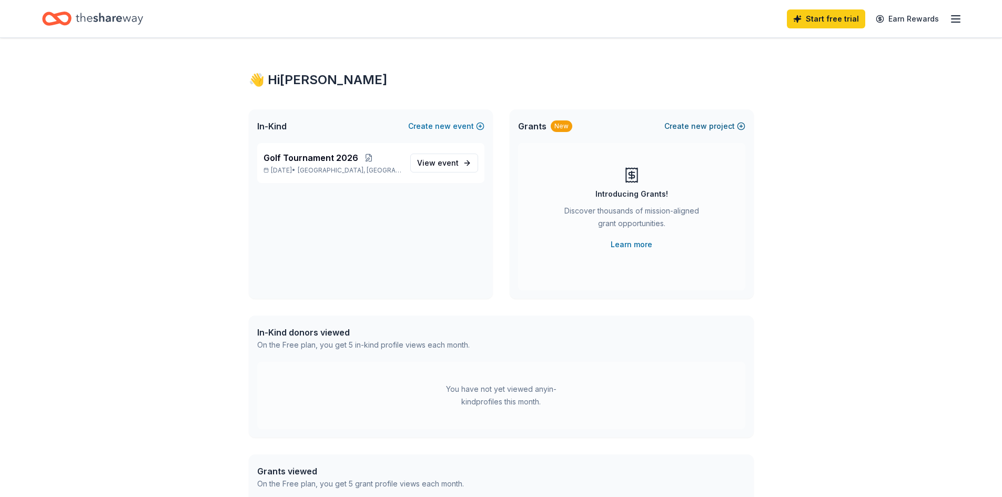
click at [686, 126] on button "Create new project" at bounding box center [704, 126] width 81 height 13
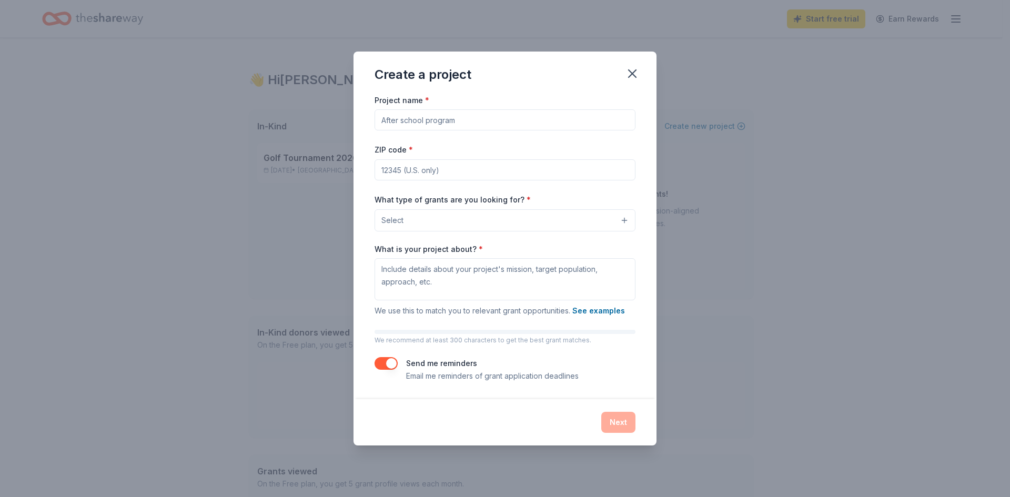
click at [593, 119] on input "Project name *" at bounding box center [505, 119] width 261 height 21
type input "[PERSON_NAME] Christmas"
click at [442, 177] on input "ZIP code *" at bounding box center [505, 169] width 261 height 21
type input "17319"
drag, startPoint x: 446, startPoint y: 208, endPoint x: 445, endPoint y: 216, distance: 7.4
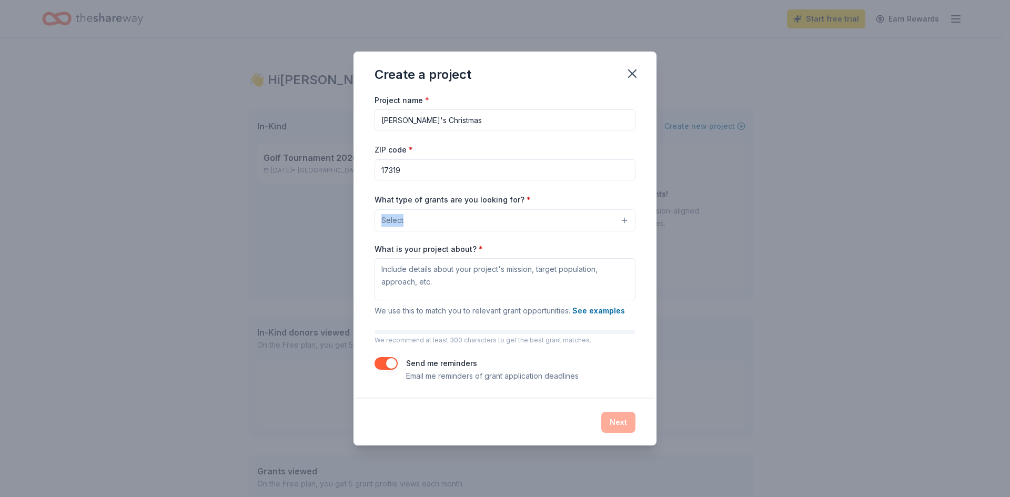
click at [446, 210] on div "What type of grants are you looking for? * Select" at bounding box center [505, 212] width 261 height 38
click at [445, 216] on button "Select" at bounding box center [505, 220] width 261 height 22
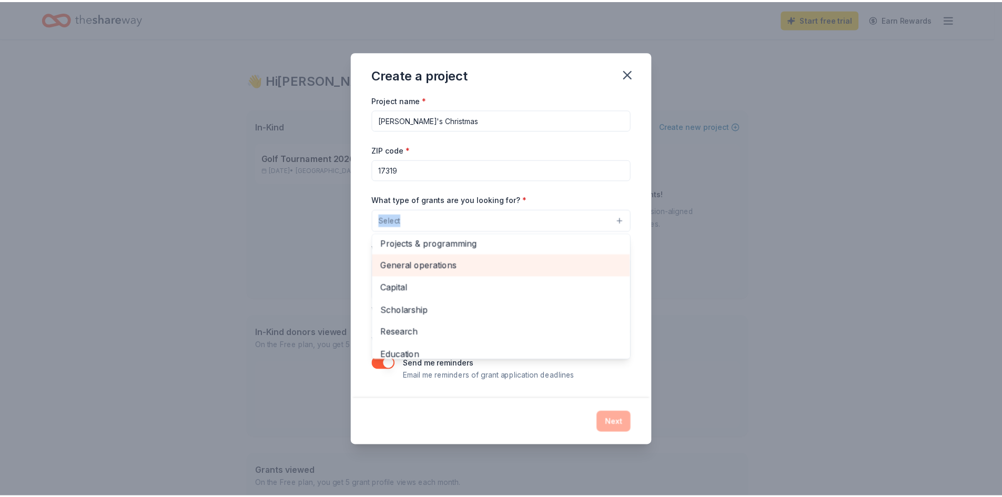
scroll to position [0, 0]
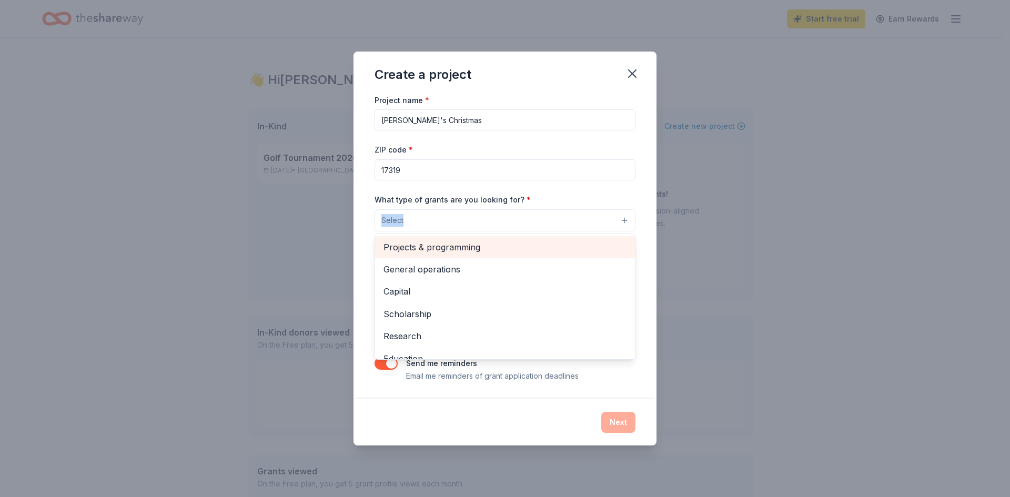
click at [446, 254] on div "Projects & programming" at bounding box center [505, 247] width 260 height 22
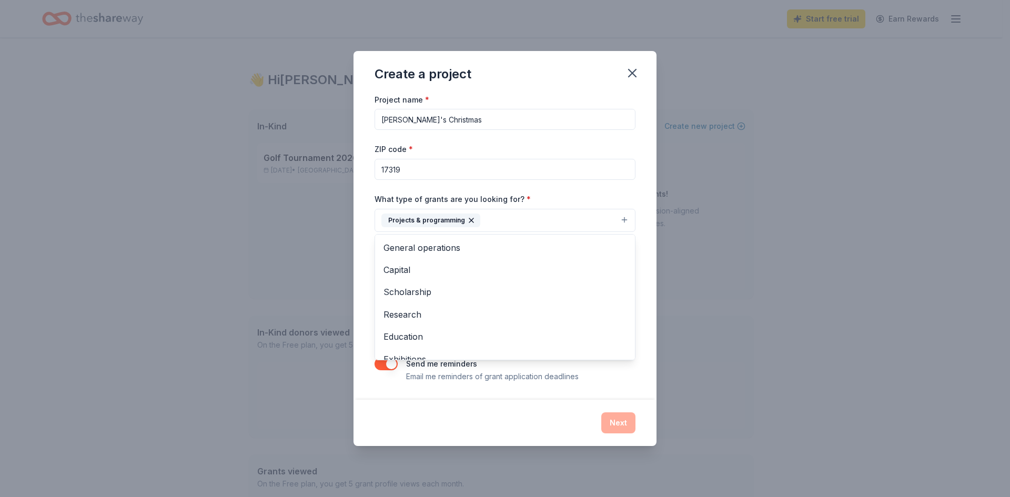
click at [360, 255] on div "Project name * Livvy's Christmas ZIP code * 17319 What type of grants are you l…" at bounding box center [505, 246] width 303 height 307
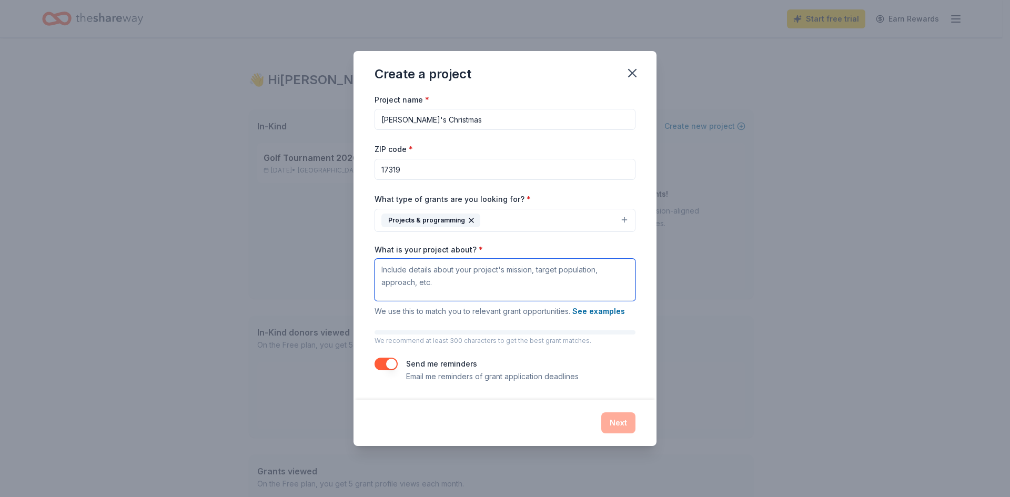
click at [406, 271] on textarea "What is your project about? *" at bounding box center [505, 280] width 261 height 42
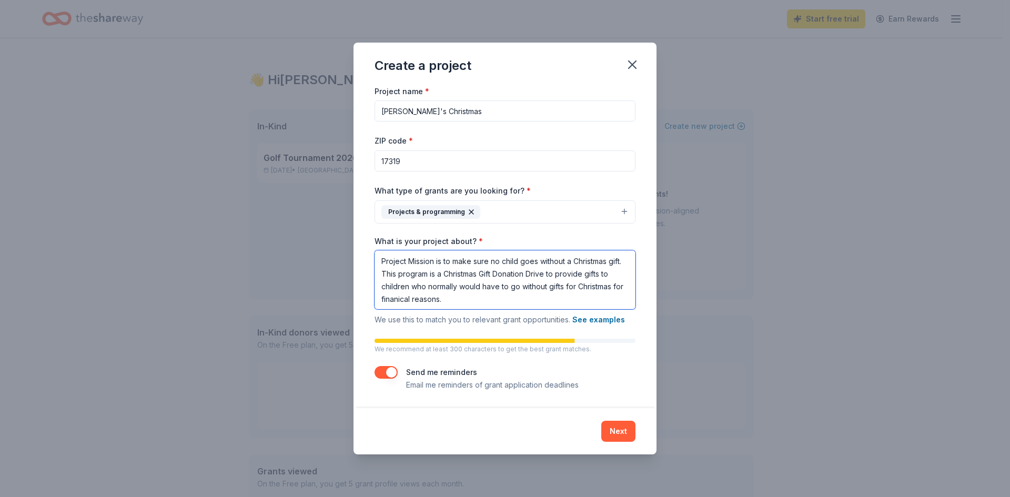
click at [440, 299] on textarea "Project Mission is to make sure no child goes without a Christmas gift. This pr…" at bounding box center [505, 279] width 261 height 59
click at [537, 296] on textarea "Project Mission is to make sure no child goes without a Christmas gift. This pr…" at bounding box center [505, 279] width 261 height 59
type textarea "Project Mission is to make sure no child goes without a Christmas gift. This pr…"
click at [609, 425] on button "Next" at bounding box center [618, 431] width 34 height 21
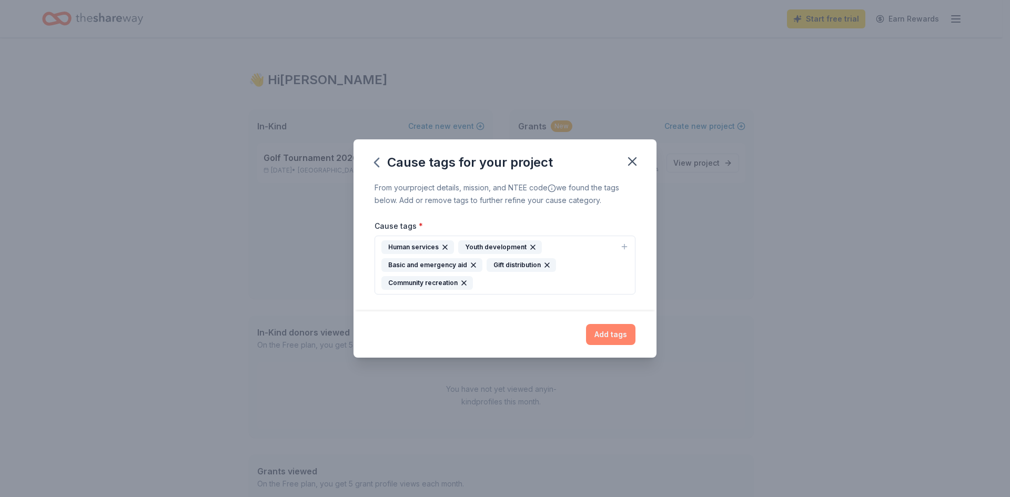
click at [597, 336] on button "Add tags" at bounding box center [610, 334] width 49 height 21
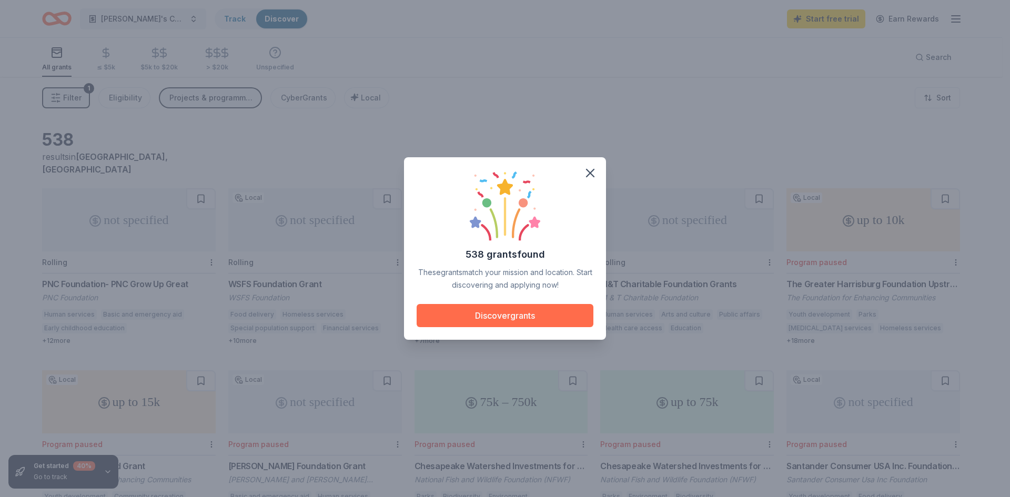
click at [523, 322] on button "Discover grants" at bounding box center [505, 315] width 177 height 23
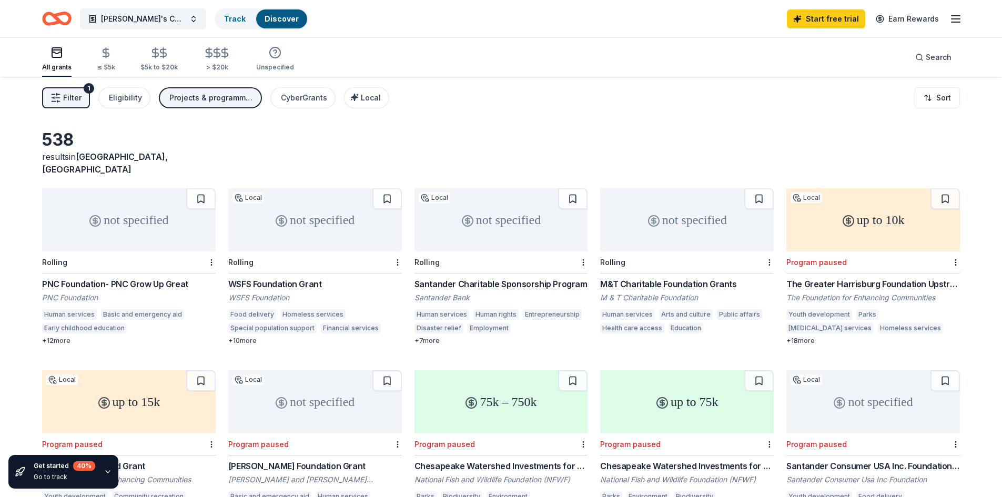
click at [244, 278] on div "WSFS Foundation Grant" at bounding box center [315, 284] width 174 height 13
click at [948, 20] on div "Start free trial Earn Rewards" at bounding box center [874, 18] width 175 height 25
click at [955, 21] on icon "button" at bounding box center [956, 19] width 13 height 13
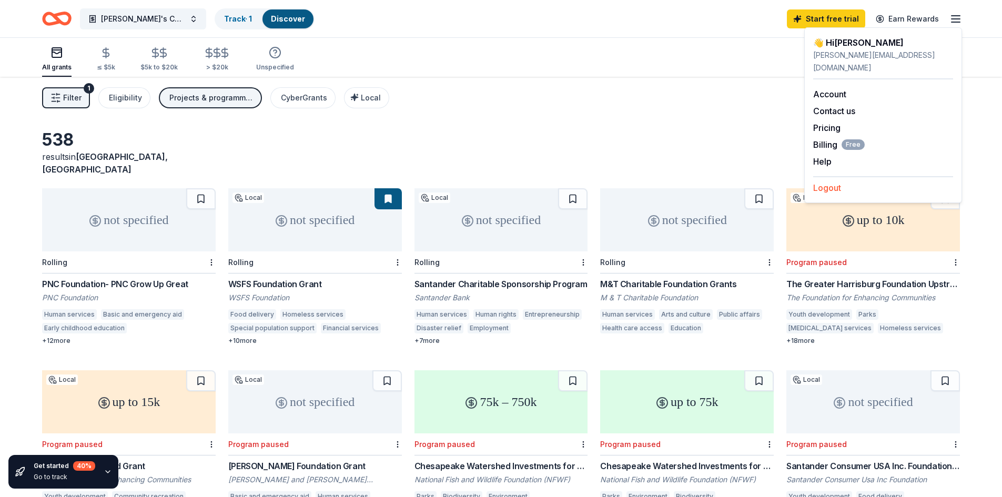
click at [825, 181] on button "Logout" at bounding box center [827, 187] width 28 height 13
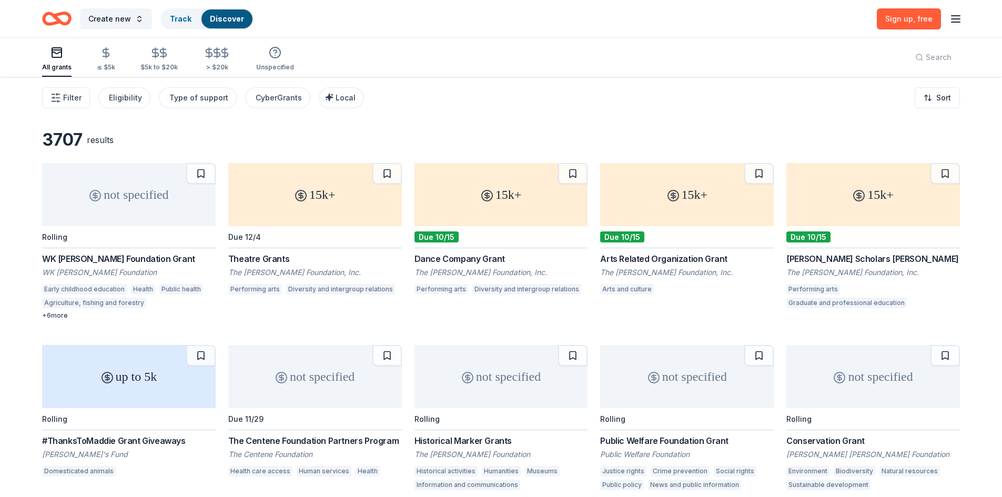
click at [953, 20] on icon "button" at bounding box center [956, 19] width 13 height 13
click at [837, 103] on button "Log in" at bounding box center [825, 102] width 24 height 13
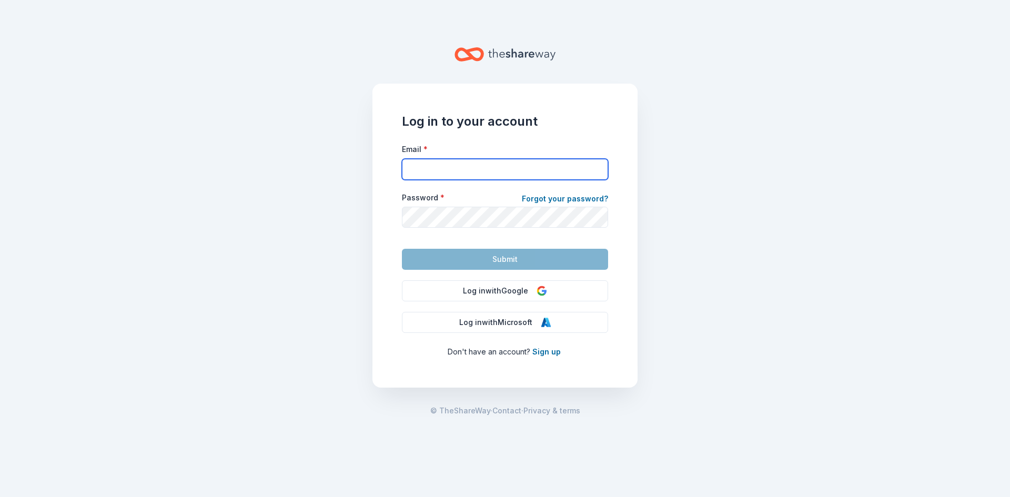
type input "donna@cabhero.org"
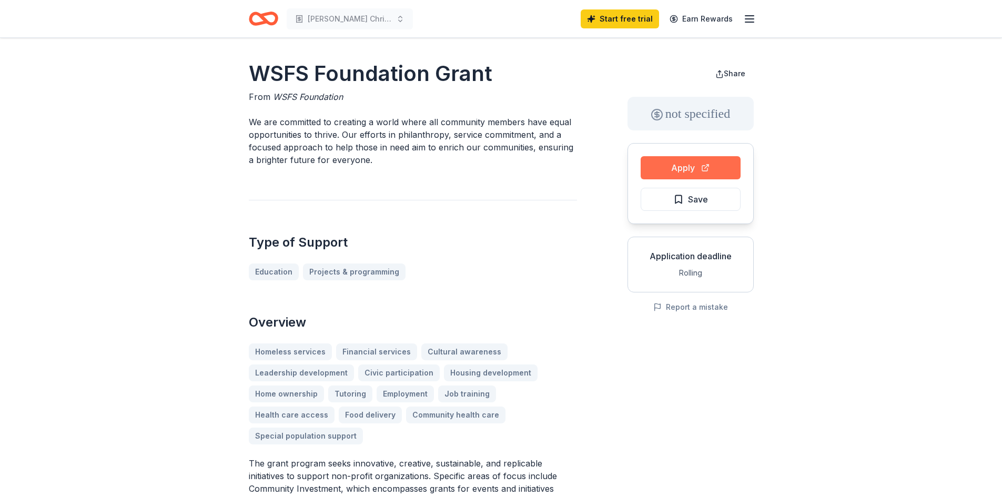
click at [681, 170] on button "Apply" at bounding box center [691, 167] width 100 height 23
click at [700, 197] on span "Save" at bounding box center [698, 200] width 20 height 14
